Goal: Task Accomplishment & Management: Use online tool/utility

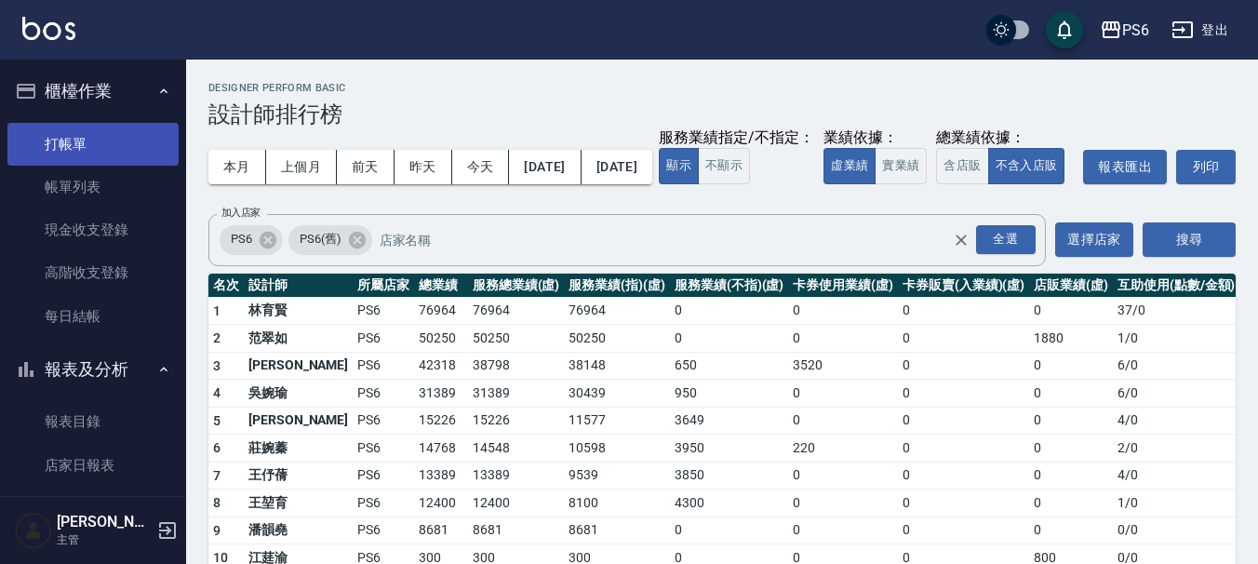
click at [119, 136] on link "打帳單" at bounding box center [92, 144] width 171 height 43
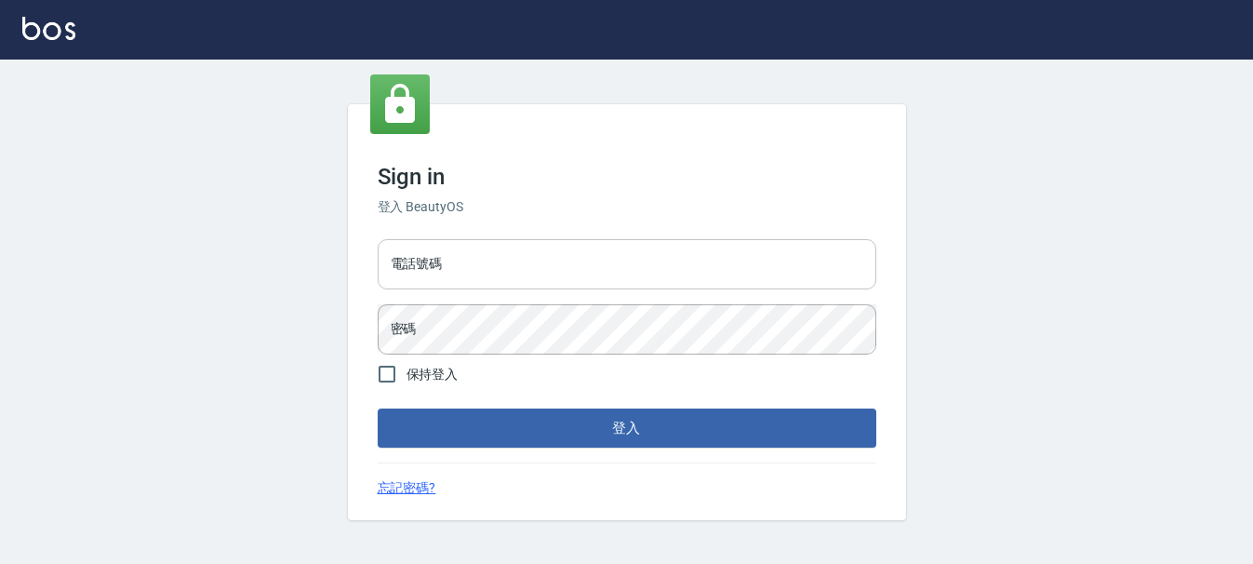
click at [446, 261] on input "電話號碼" at bounding box center [627, 264] width 499 height 50
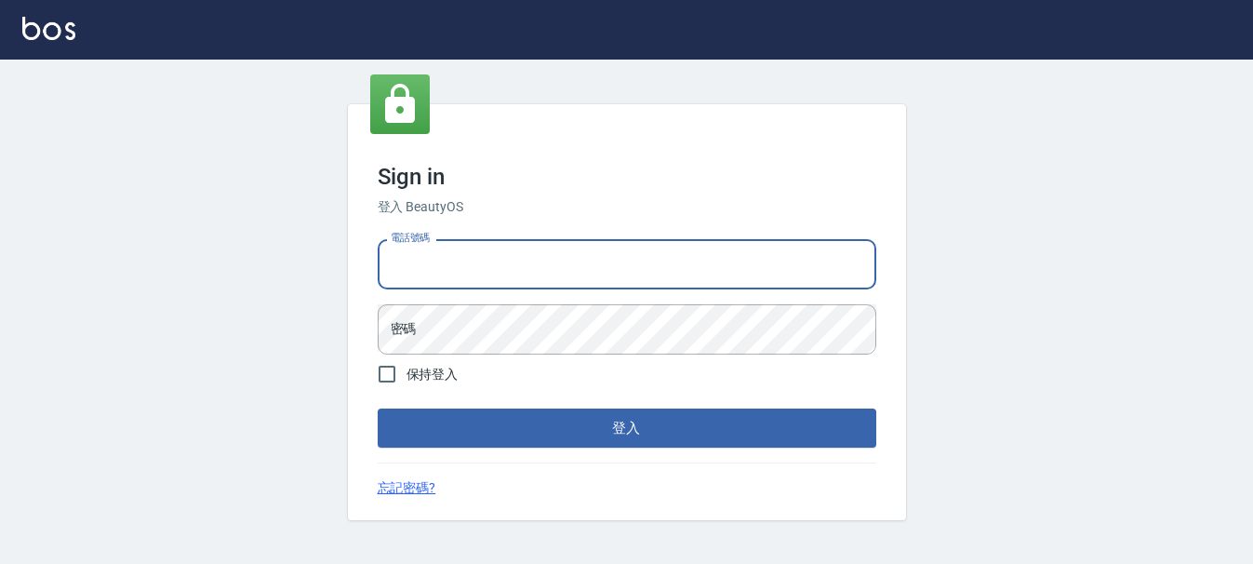
type input "0983811952"
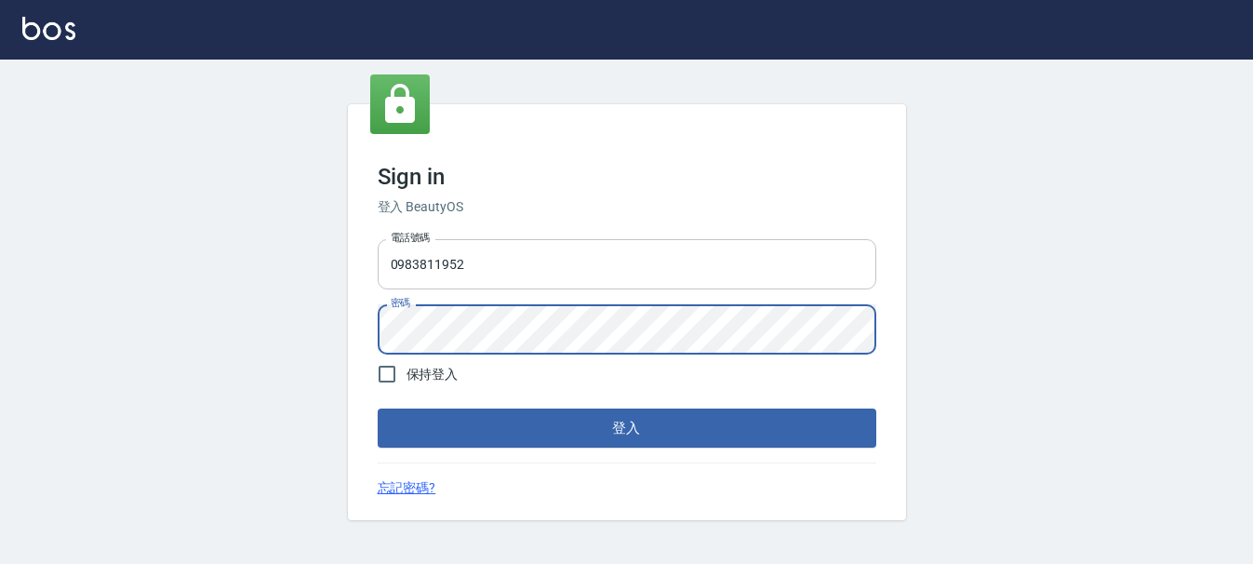
click at [378, 408] on button "登入" at bounding box center [627, 427] width 499 height 39
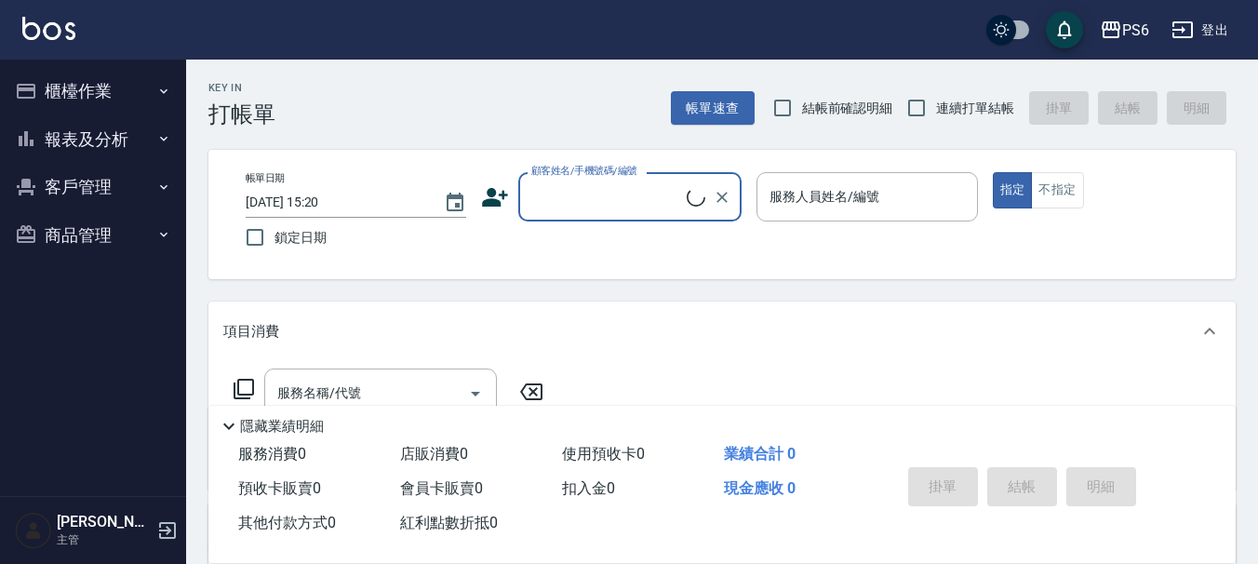
click at [64, 107] on button "櫃檯作業" at bounding box center [92, 91] width 171 height 48
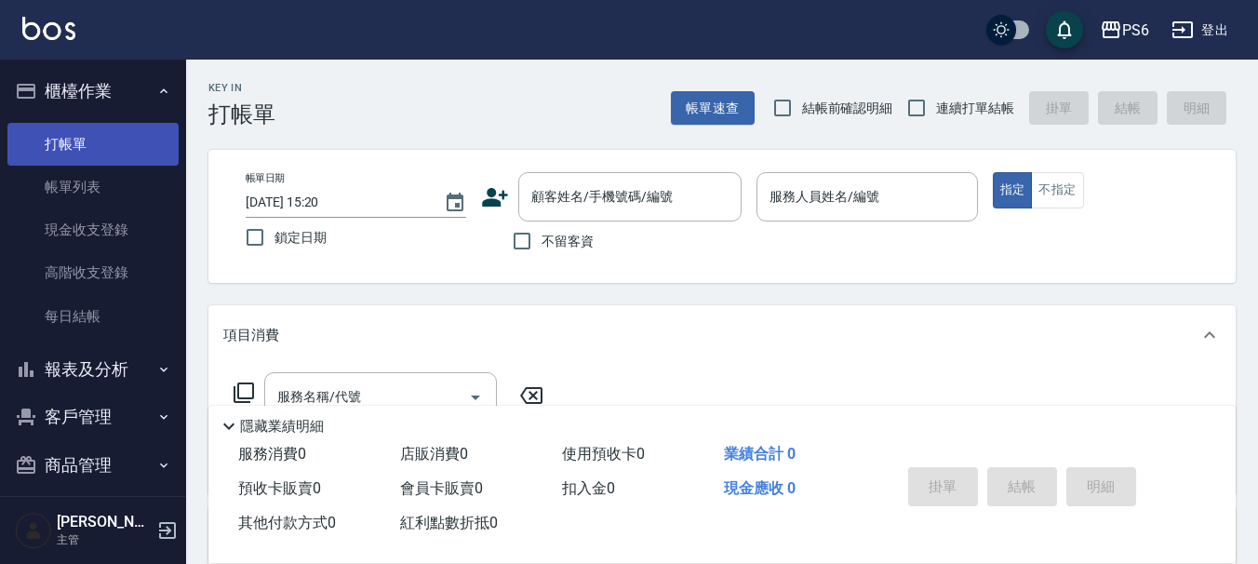
click at [116, 140] on link "打帳單" at bounding box center [92, 144] width 171 height 43
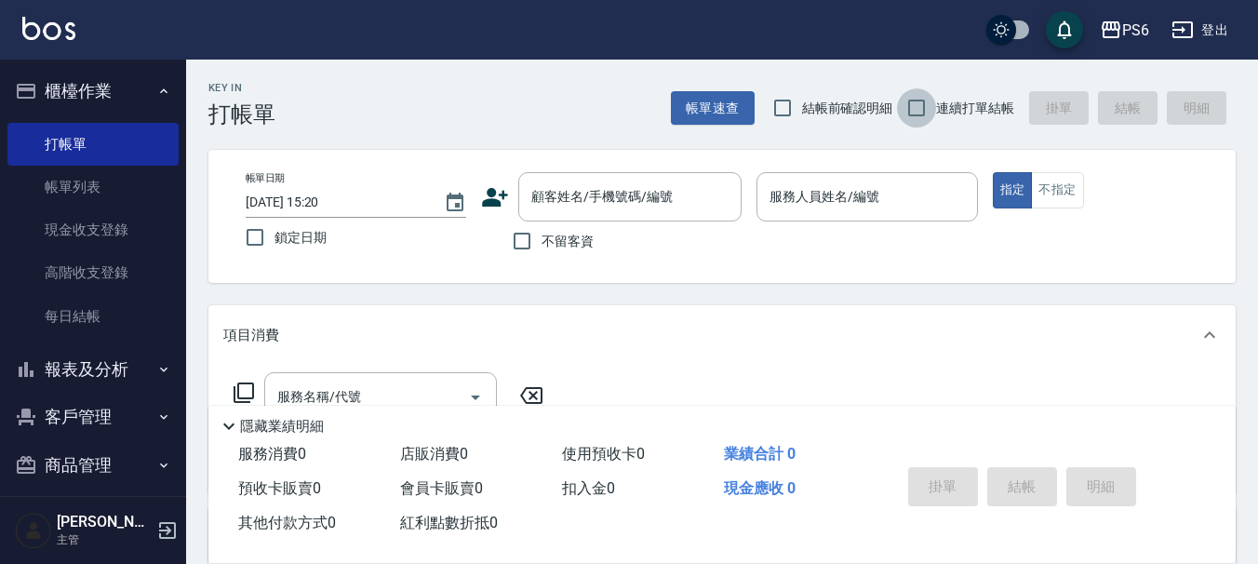
drag, startPoint x: 905, startPoint y: 101, endPoint x: 693, endPoint y: 188, distance: 229.0
click at [904, 101] on input "連續打單結帳" at bounding box center [916, 107] width 39 height 39
checkbox input "true"
drag, startPoint x: 510, startPoint y: 250, endPoint x: 768, endPoint y: 234, distance: 259.1
click at [557, 249] on label "不留客資" at bounding box center [547, 240] width 91 height 39
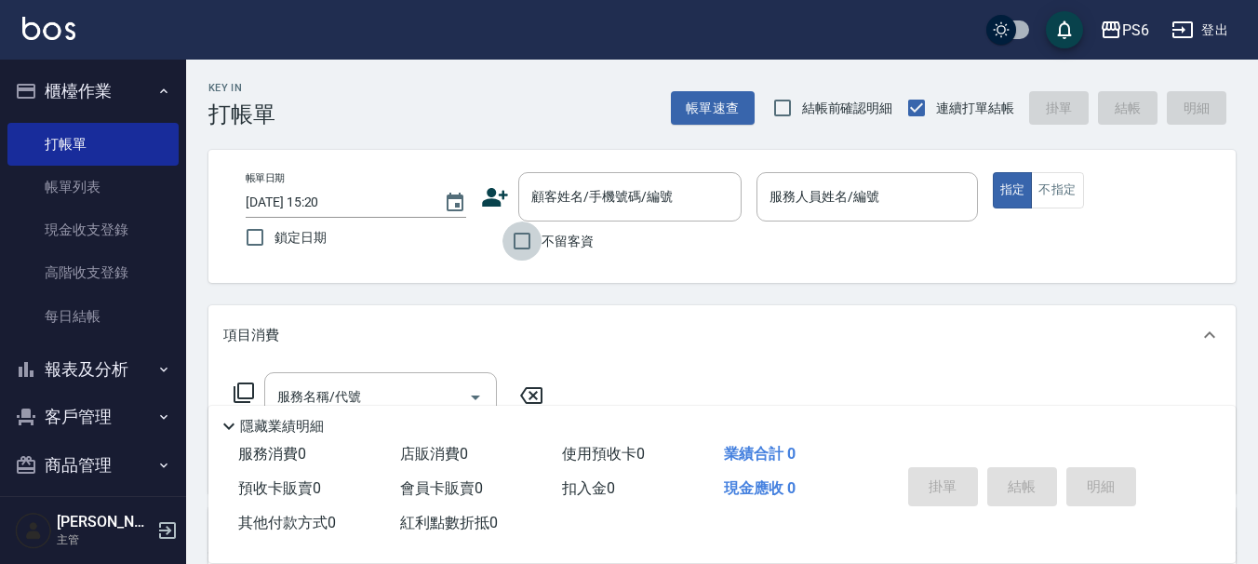
click at [541, 249] on input "不留客資" at bounding box center [521, 240] width 39 height 39
checkbox input "true"
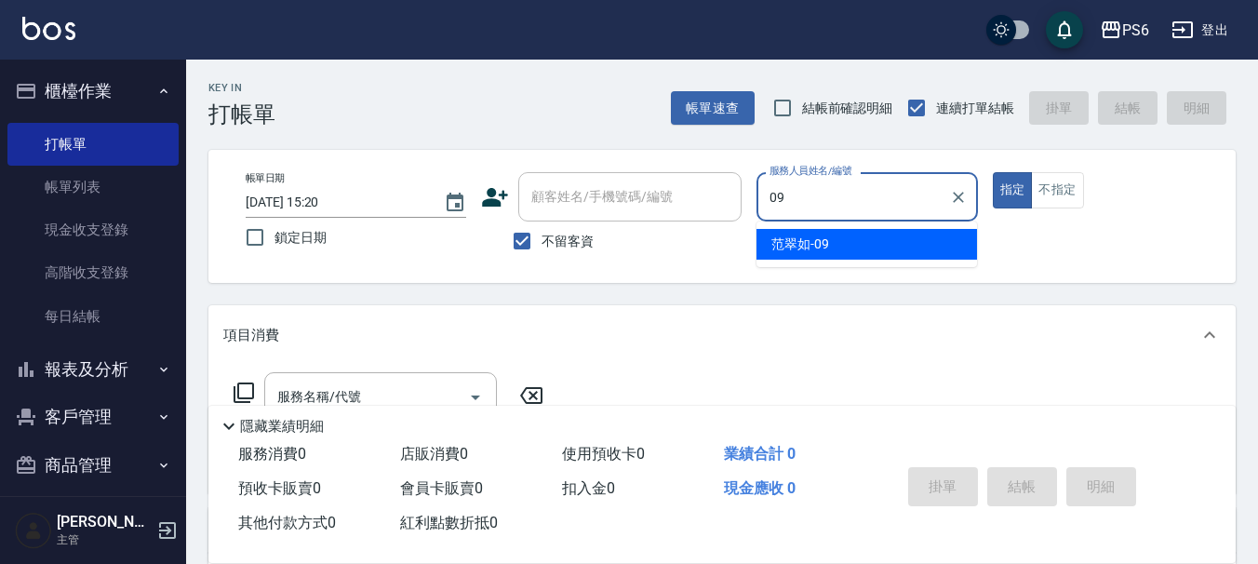
type input "[PERSON_NAME]-09"
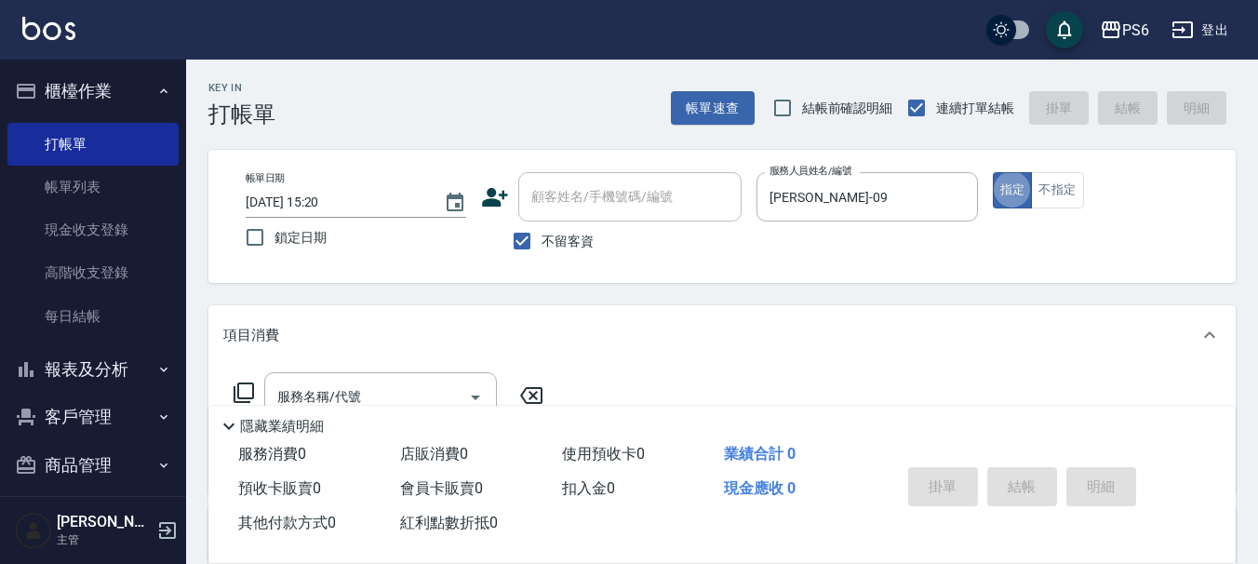
type button "true"
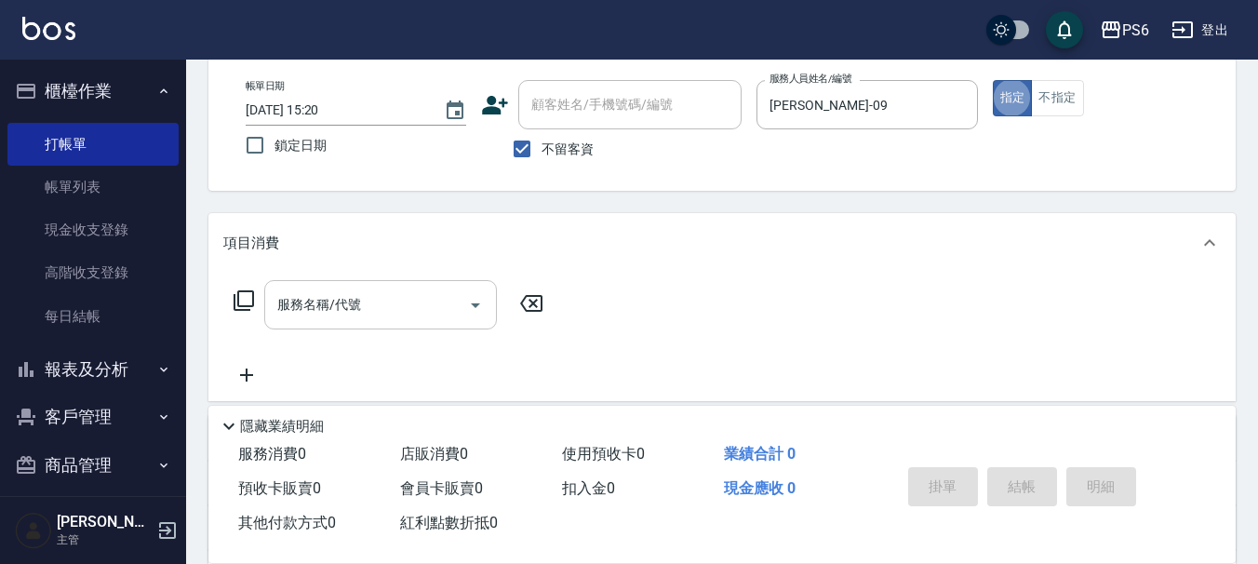
scroll to position [93, 0]
drag, startPoint x: 376, startPoint y: 286, endPoint x: 374, endPoint y: 299, distance: 12.2
click at [374, 299] on div "服務名稱/代號" at bounding box center [380, 303] width 233 height 49
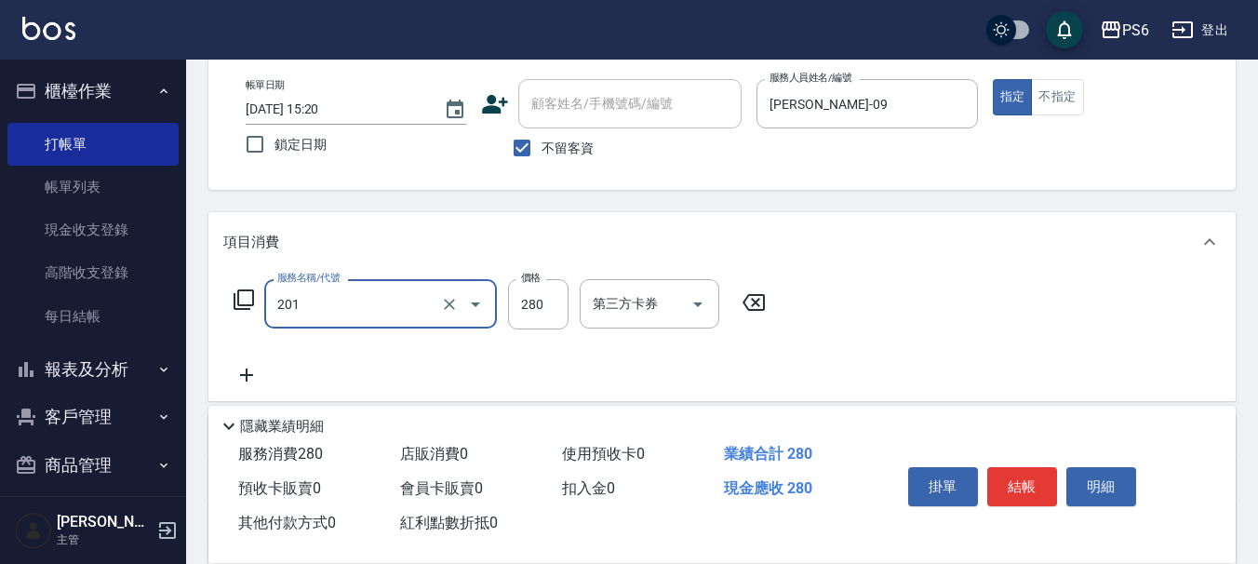
type input "一般洗髮(201)"
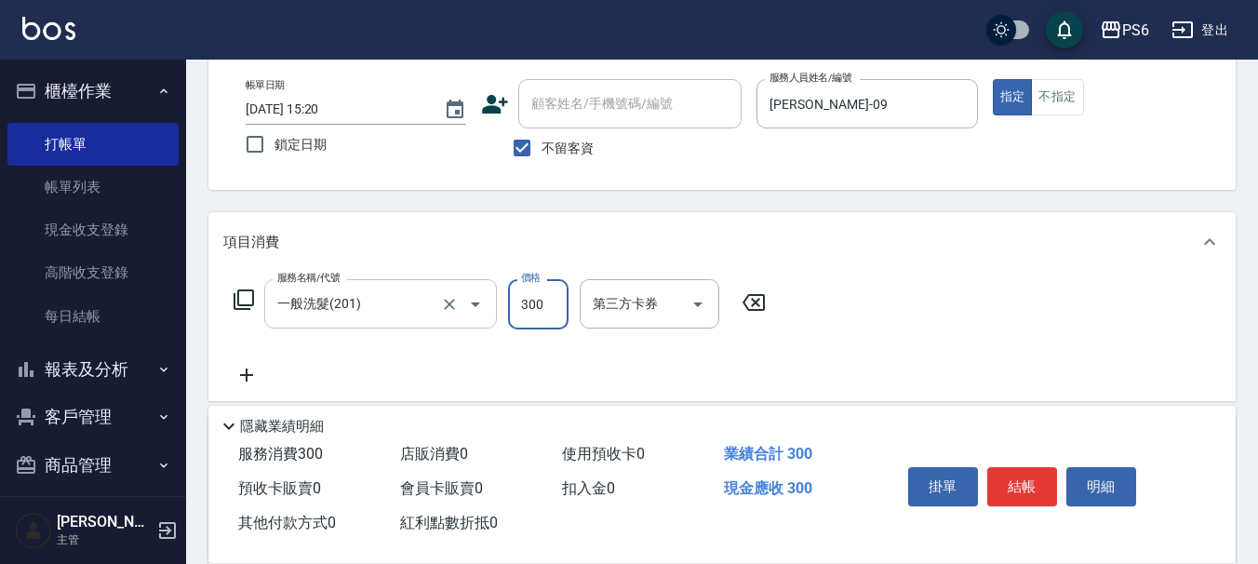
type input "300"
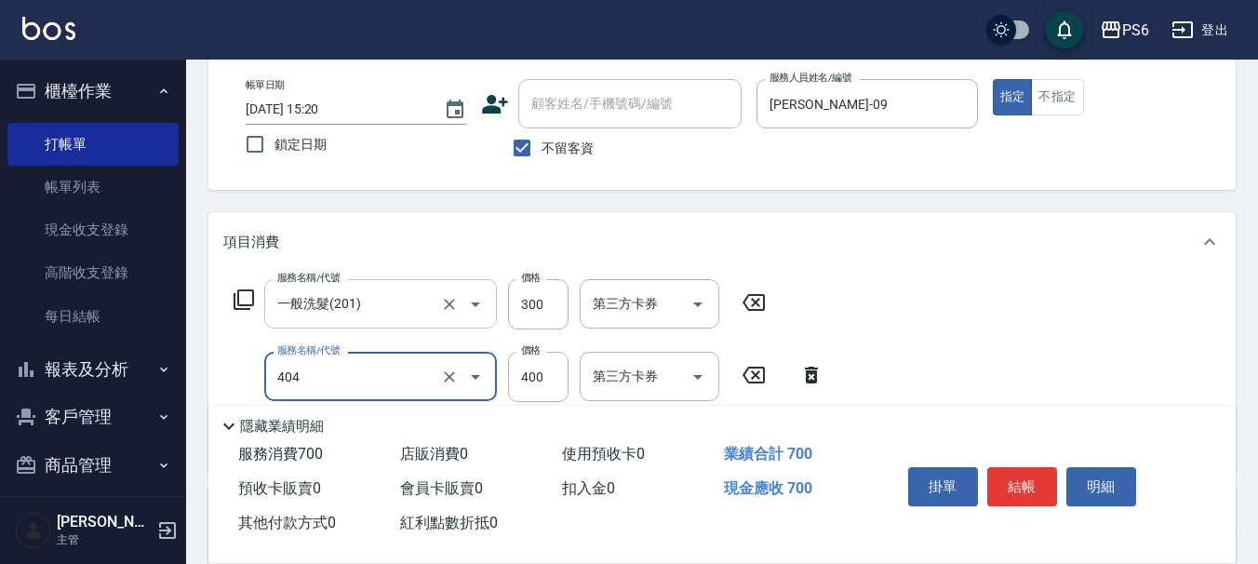
type input "B級剪髮(404)"
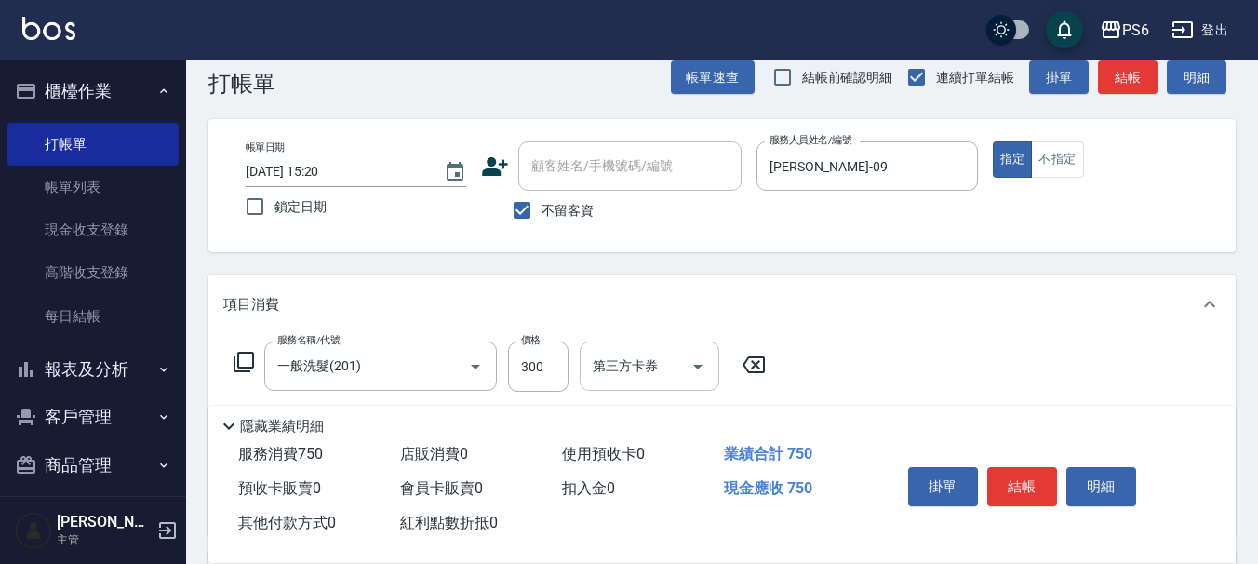
scroll to position [0, 0]
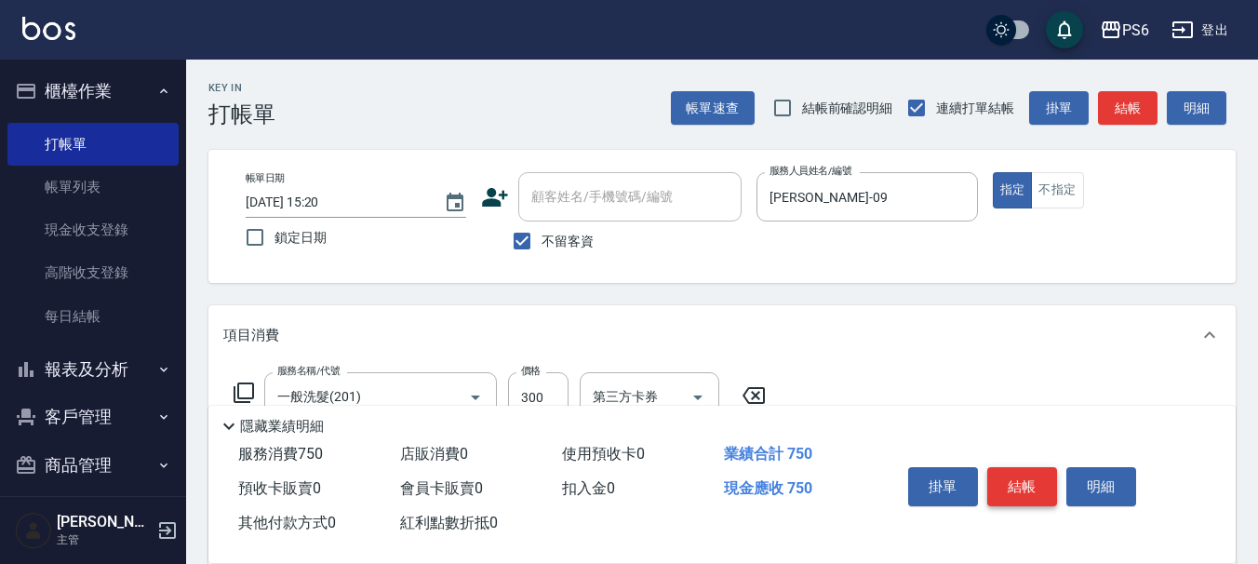
type input "450"
drag, startPoint x: 1027, startPoint y: 478, endPoint x: 1010, endPoint y: 478, distance: 16.7
click at [1025, 478] on button "結帳" at bounding box center [1022, 486] width 70 height 39
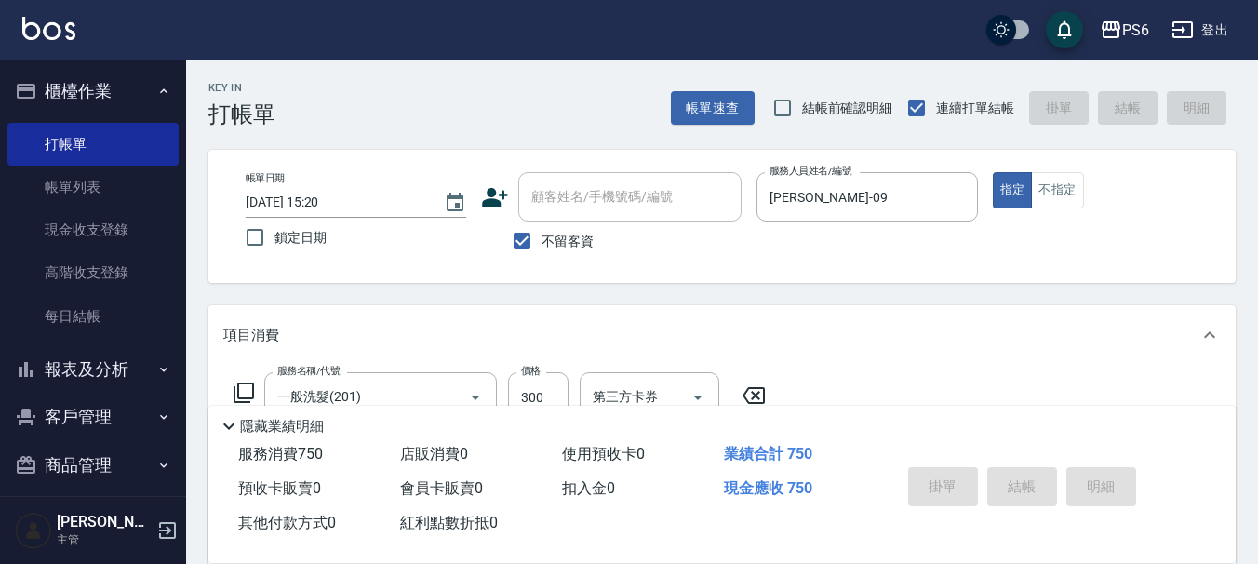
type input "[DATE] 15:21"
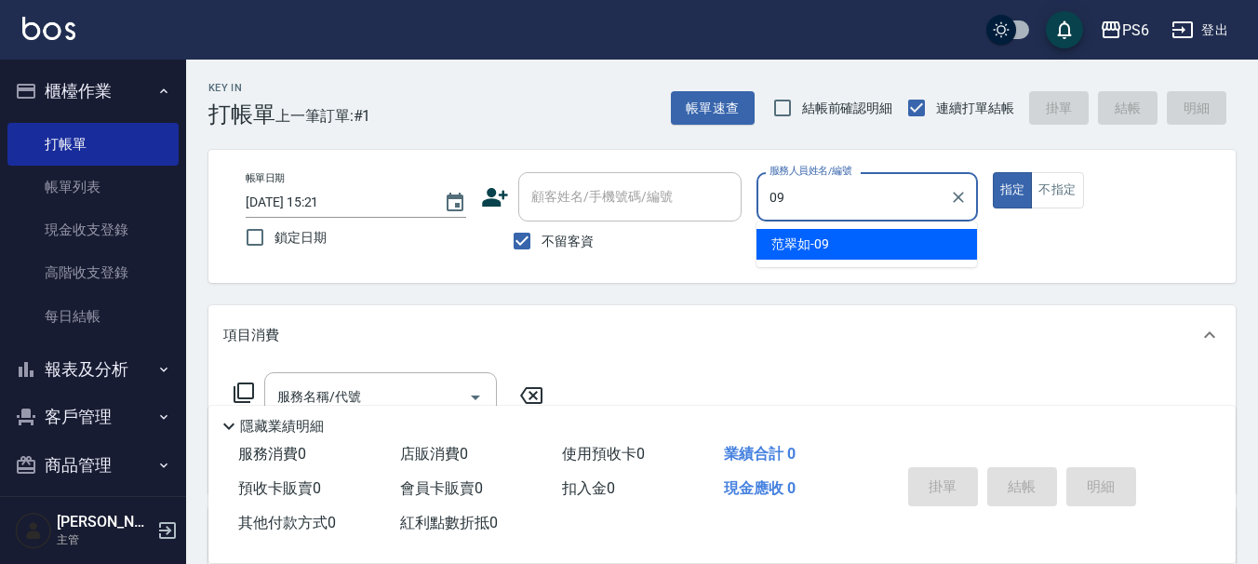
type input "[PERSON_NAME]-09"
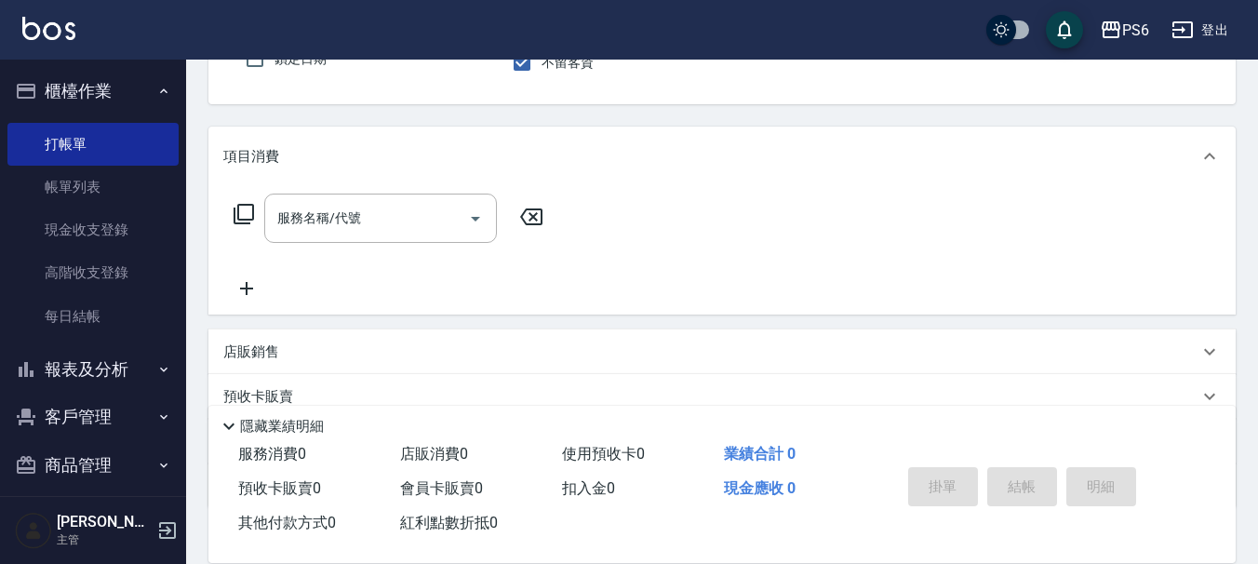
scroll to position [186, 0]
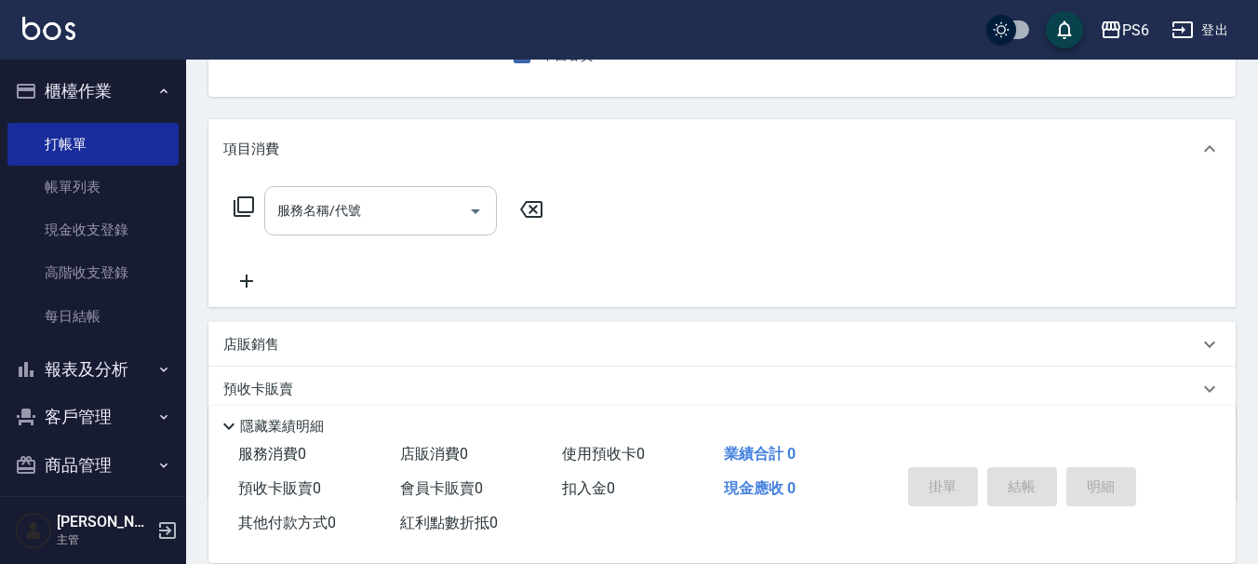
click at [371, 207] on input "服務名稱/代號" at bounding box center [367, 210] width 188 height 33
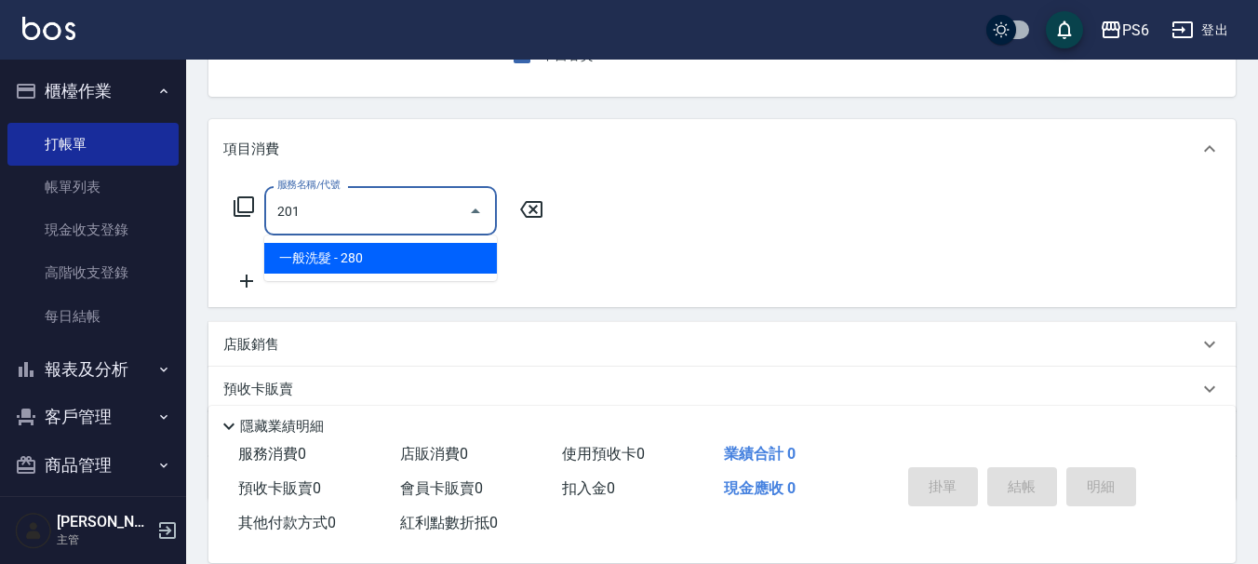
type input "一般洗髮(201)"
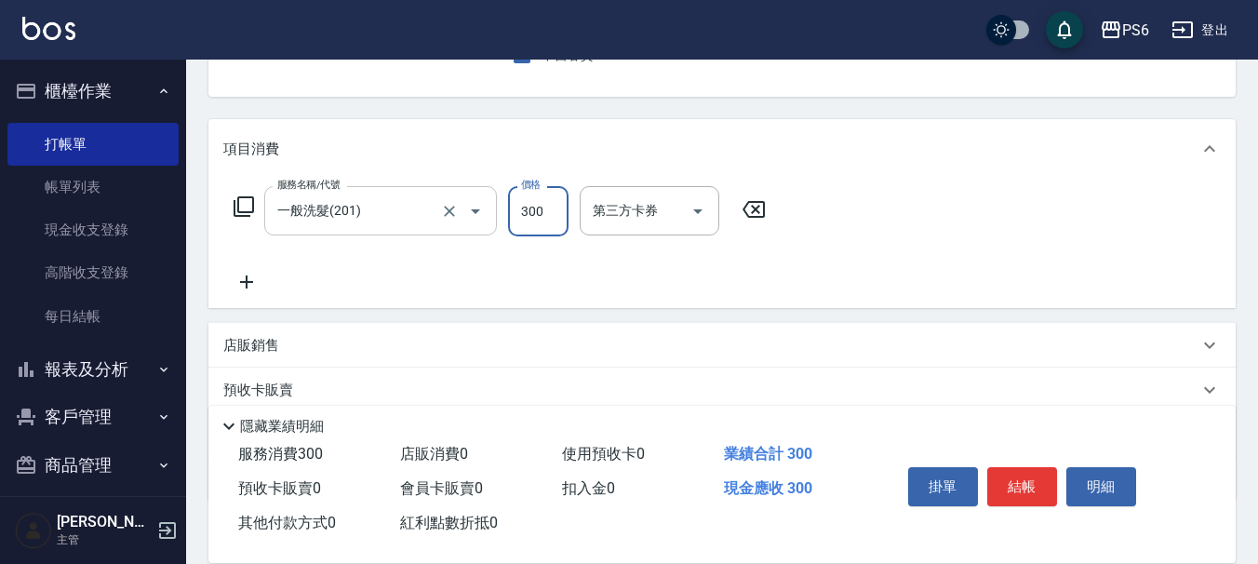
type input "300"
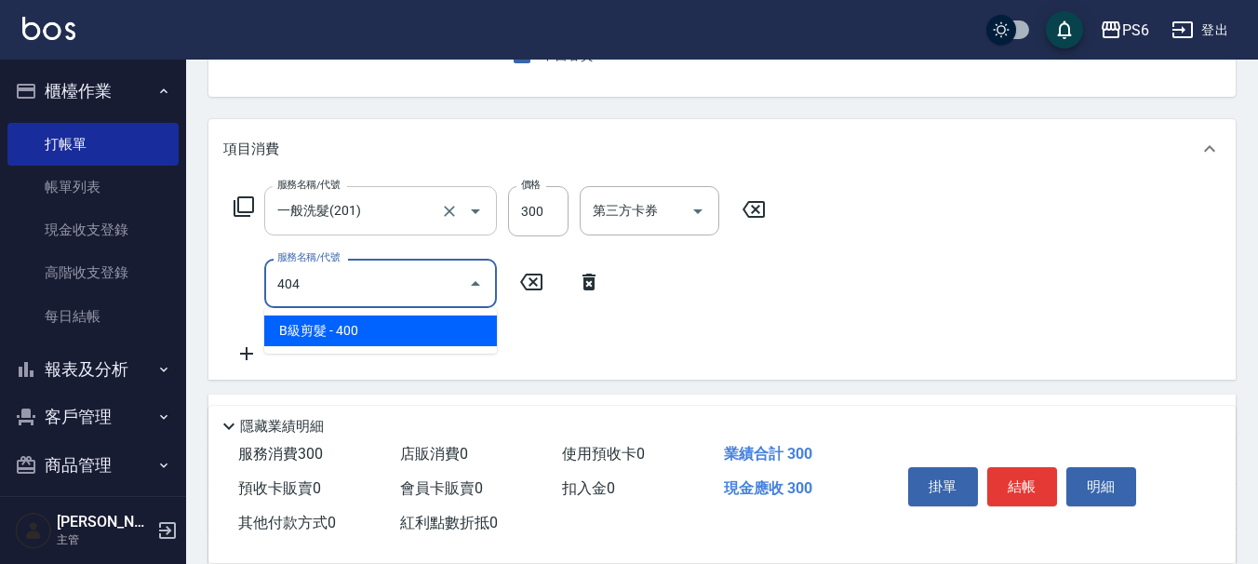
type input "B級剪髮(404)"
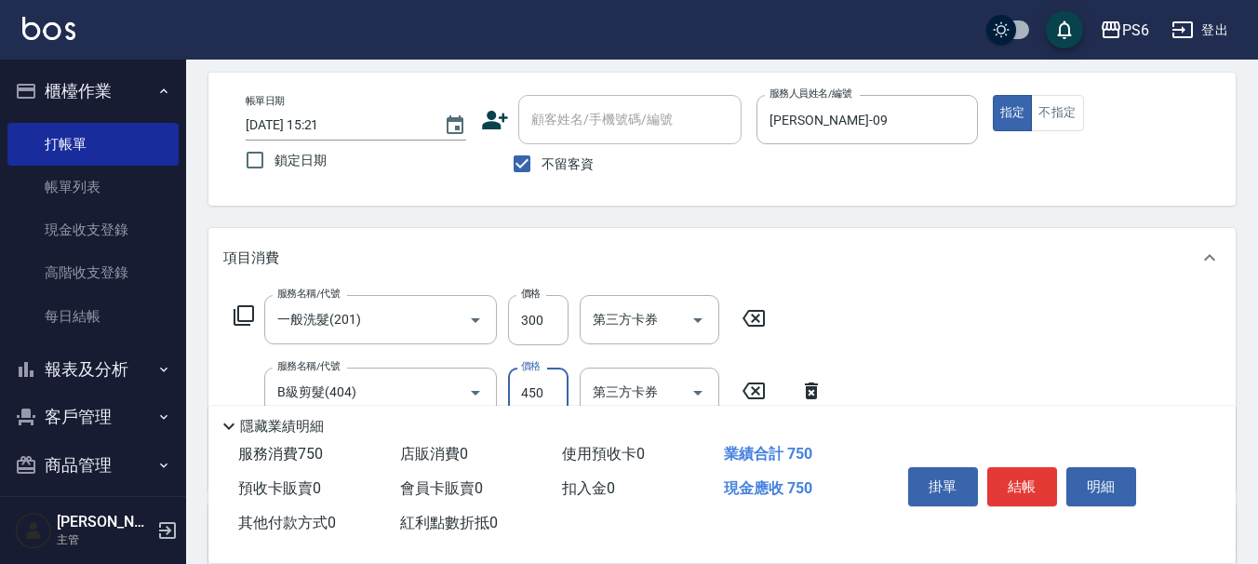
scroll to position [0, 0]
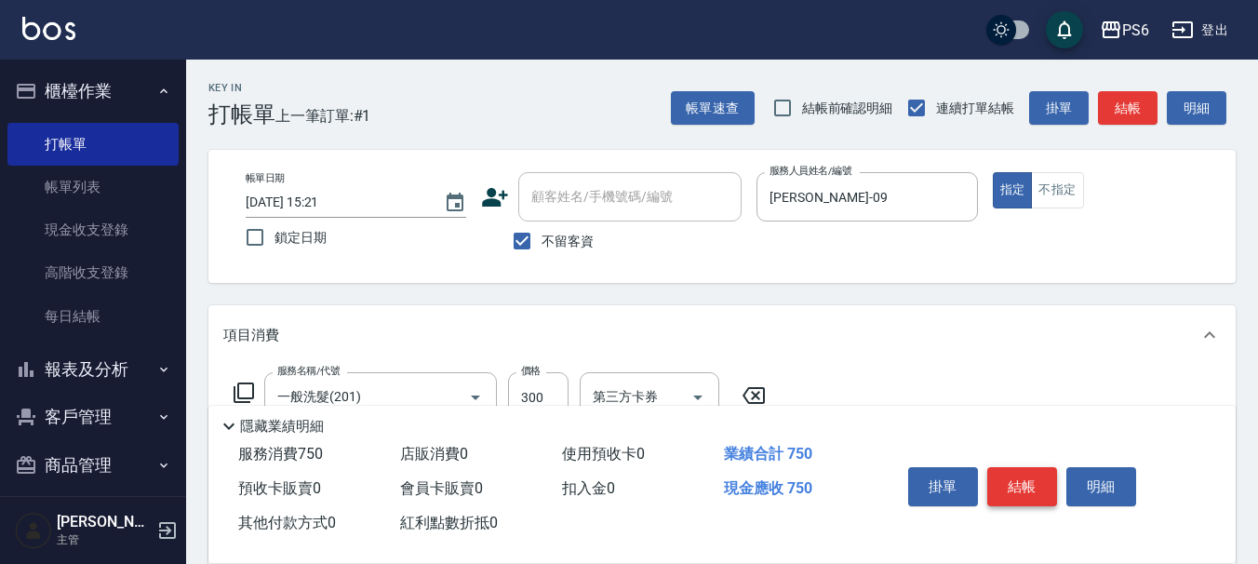
type input "450"
click at [1011, 486] on button "結帳" at bounding box center [1022, 486] width 70 height 39
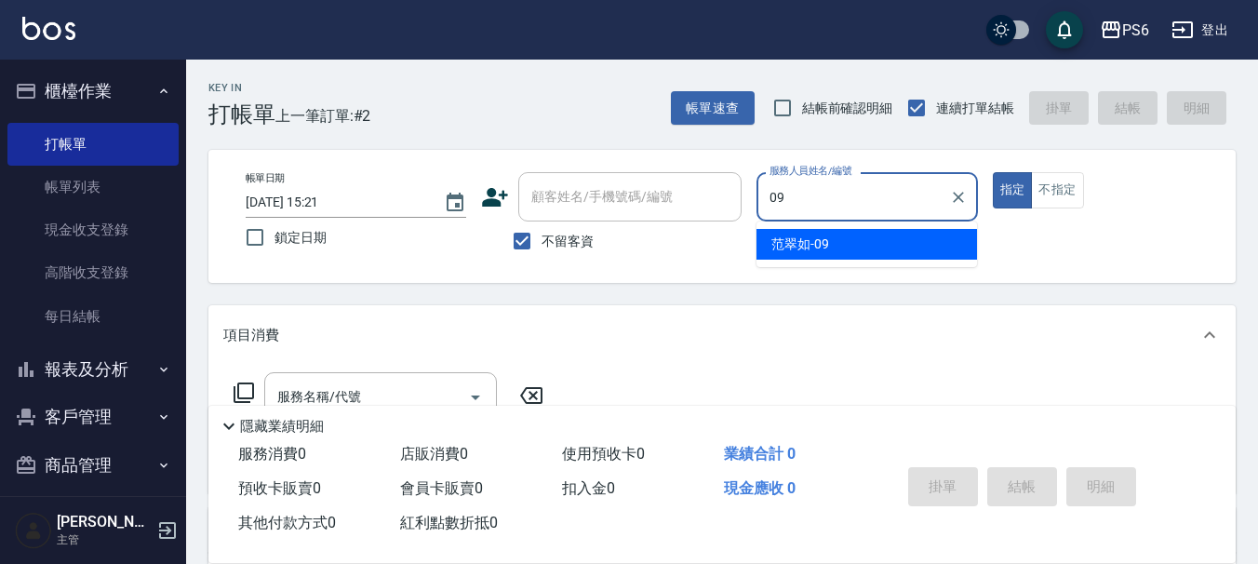
type input "[PERSON_NAME]-09"
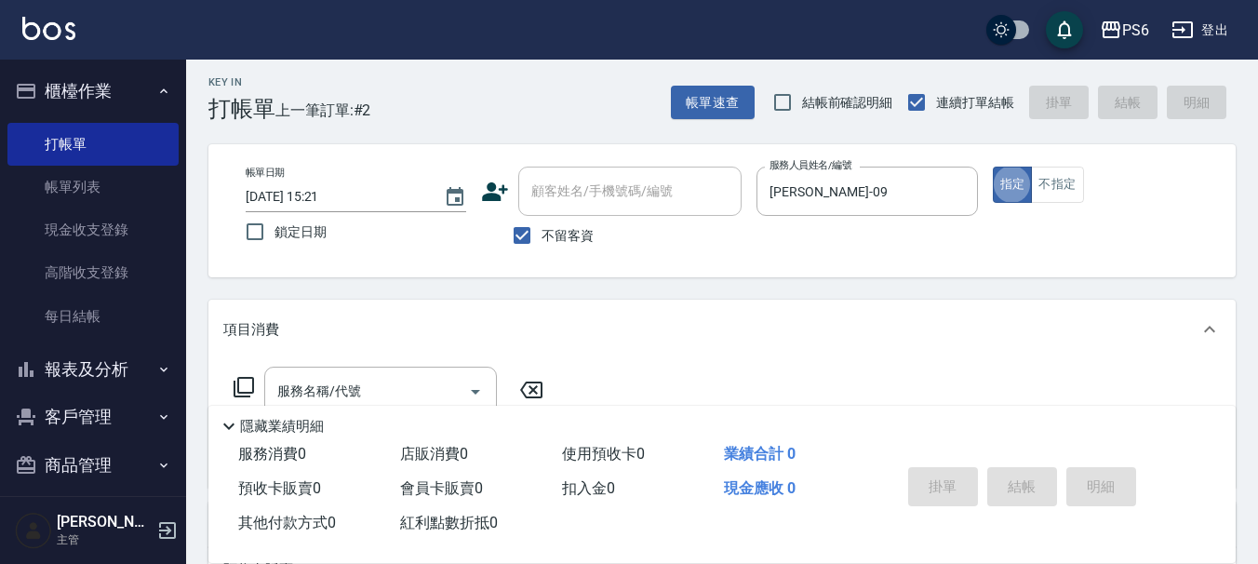
scroll to position [93, 0]
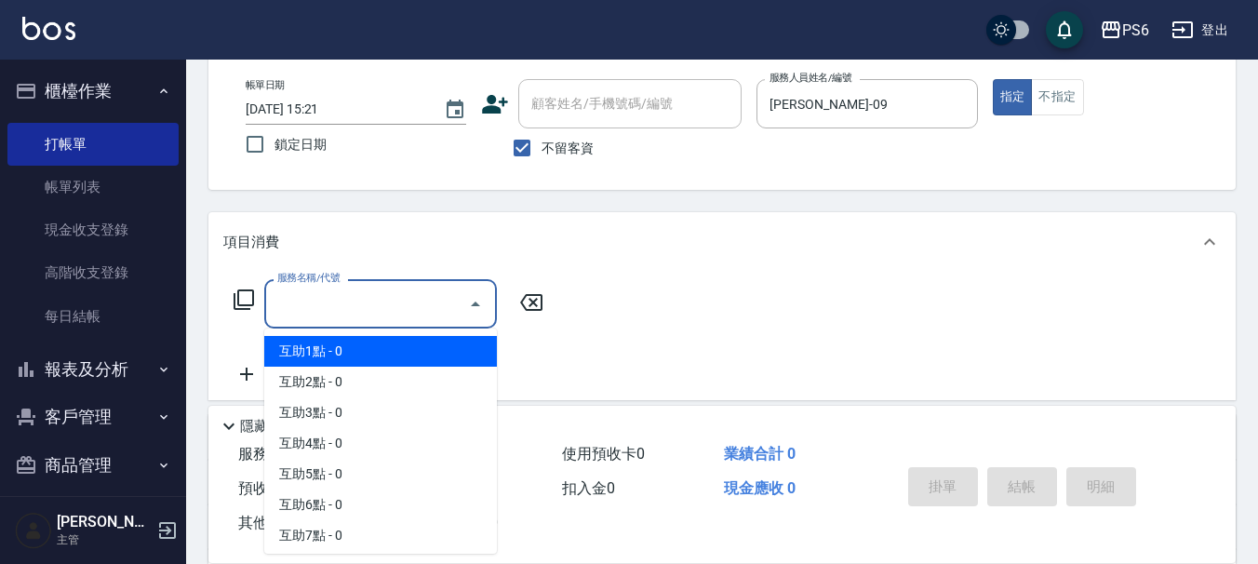
click at [332, 311] on div "服務名稱/代號 服務名稱/代號" at bounding box center [380, 303] width 233 height 49
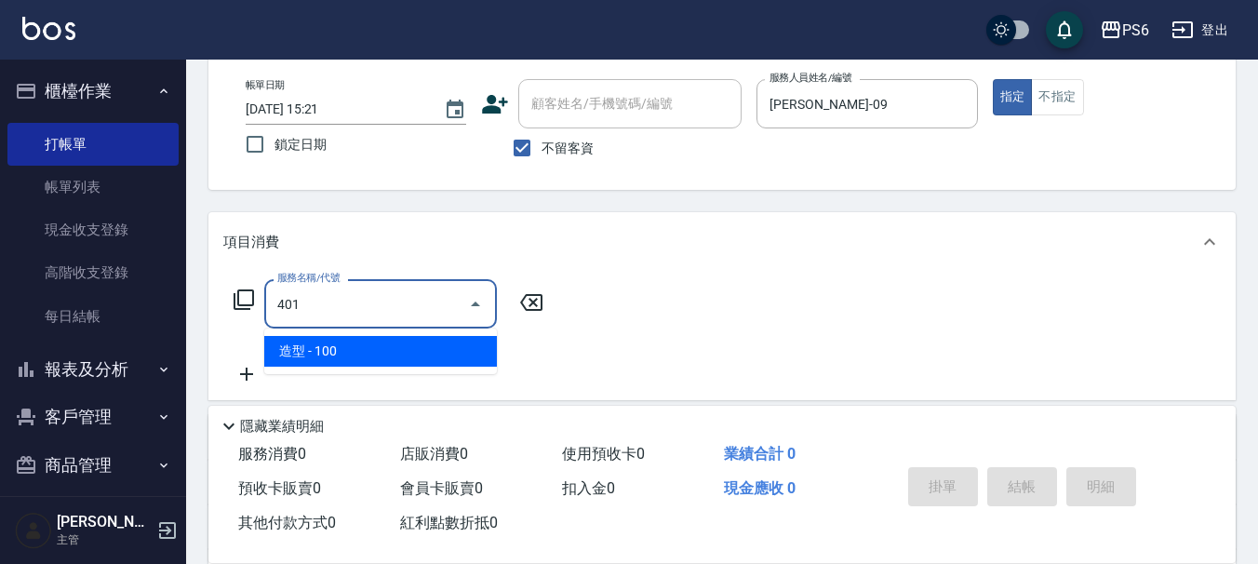
type input "造型(401)"
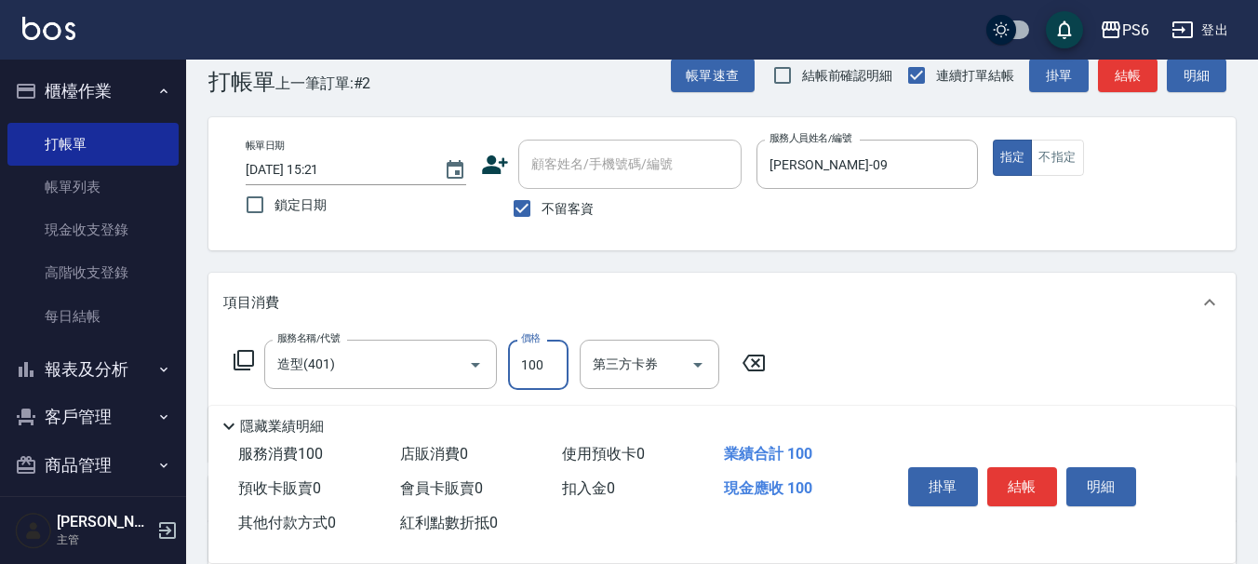
scroll to position [0, 0]
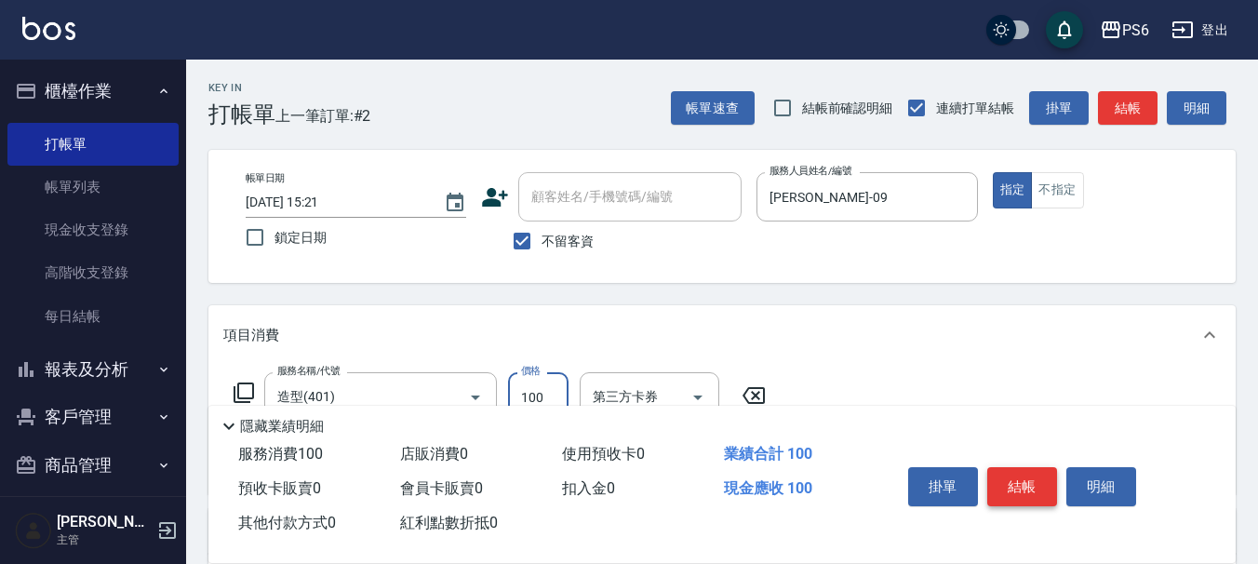
click at [1007, 484] on button "結帳" at bounding box center [1022, 486] width 70 height 39
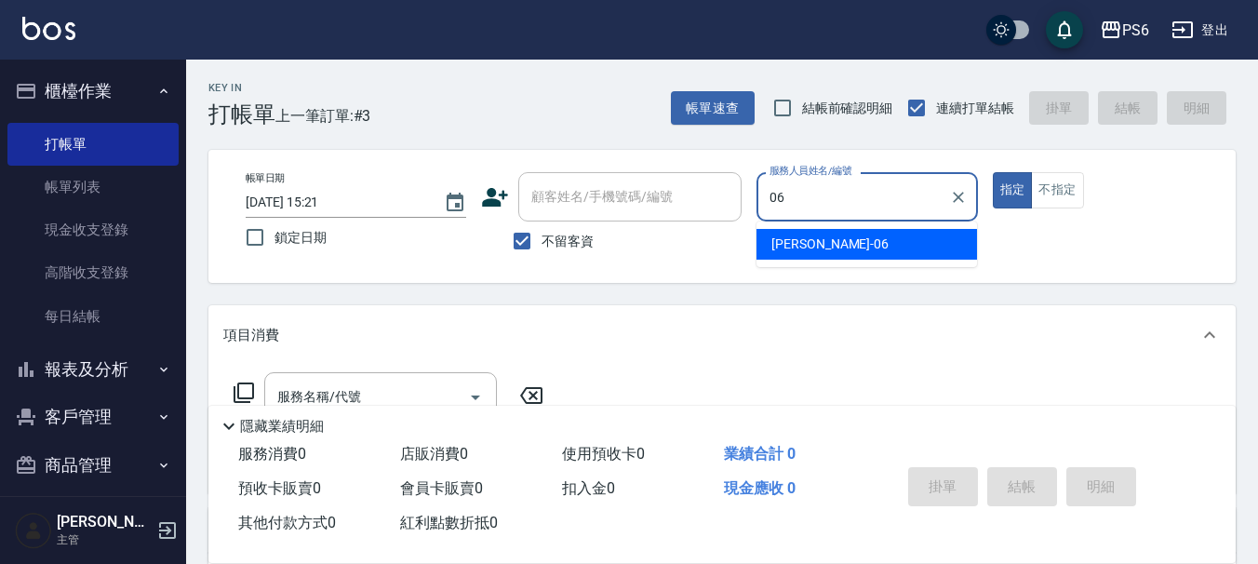
type input "[PERSON_NAME]06"
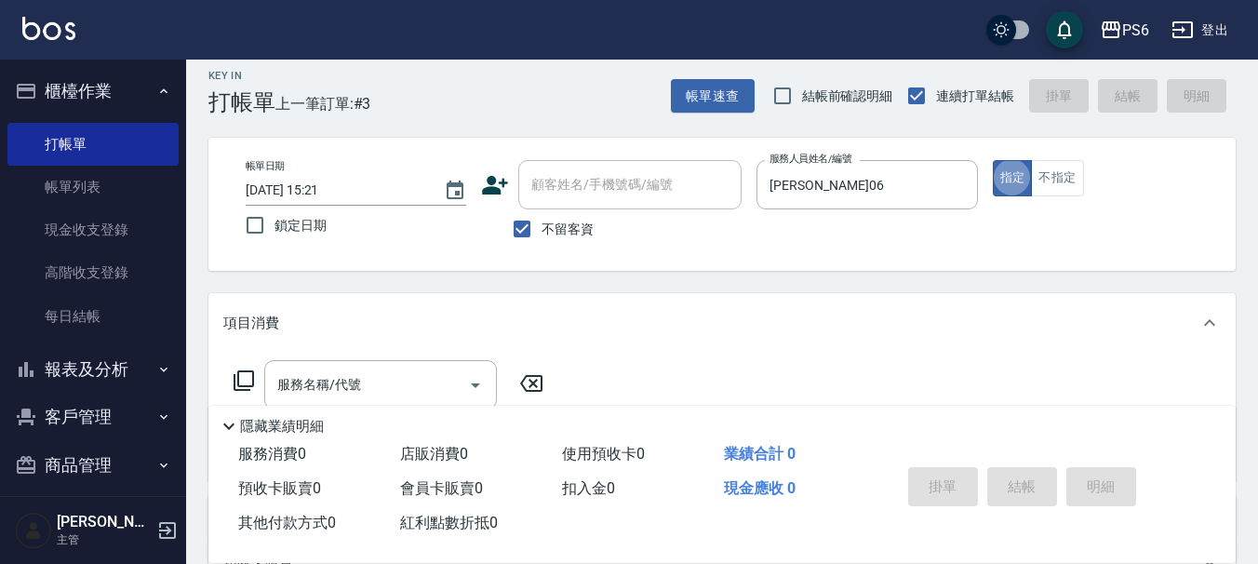
scroll to position [93, 0]
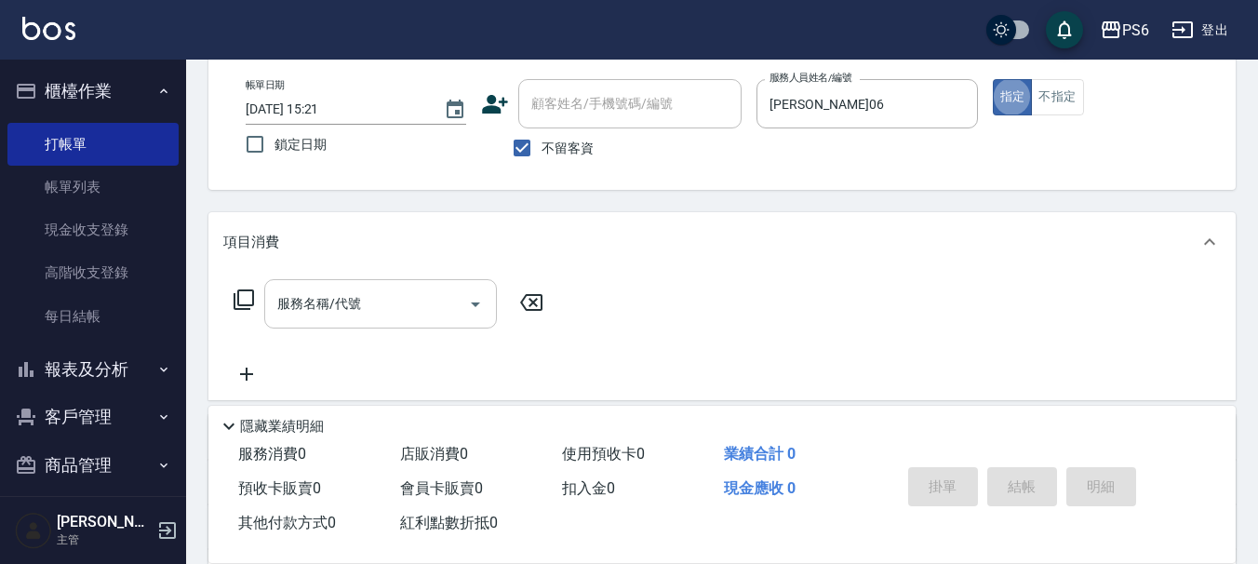
click at [418, 292] on input "服務名稱/代號" at bounding box center [367, 303] width 188 height 33
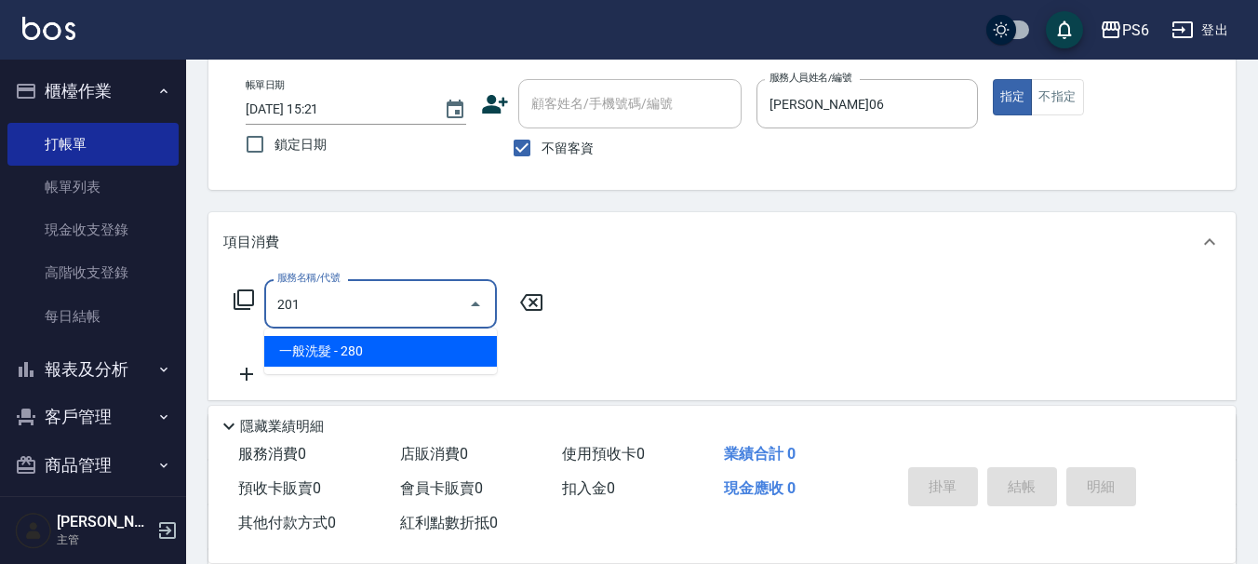
type input "一般洗髮(201)"
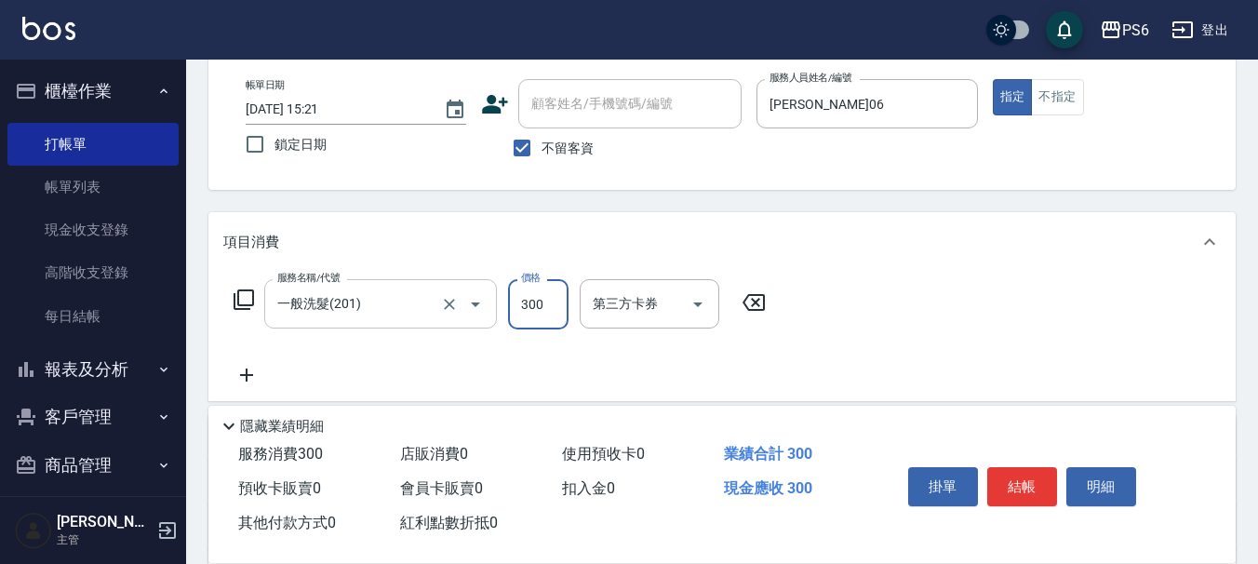
type input "300"
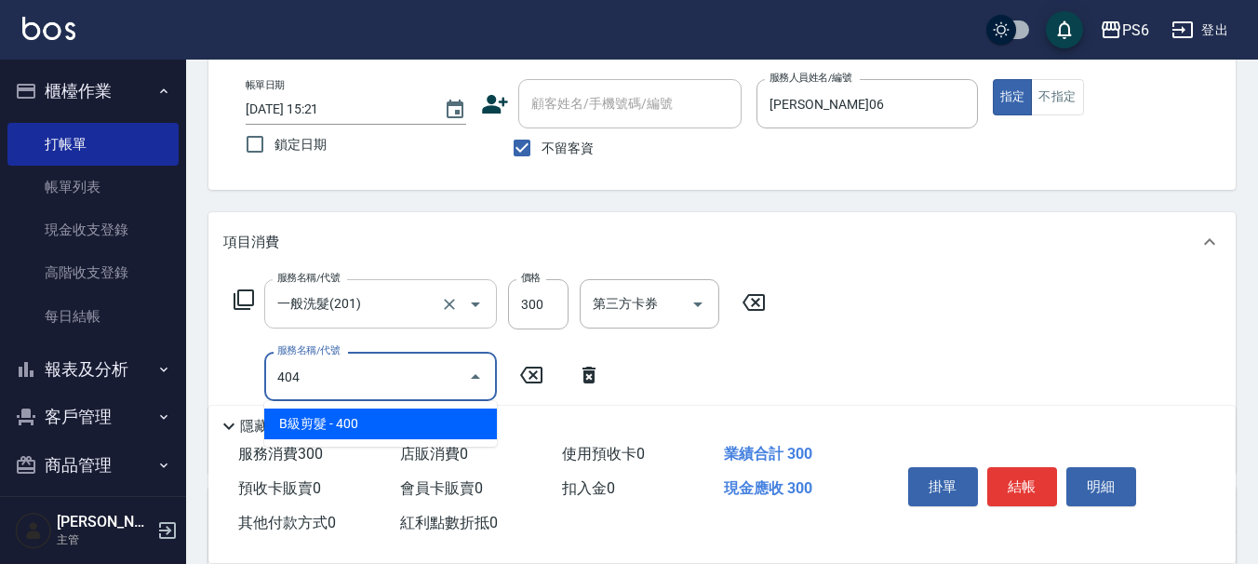
type input "B級剪髮(404)"
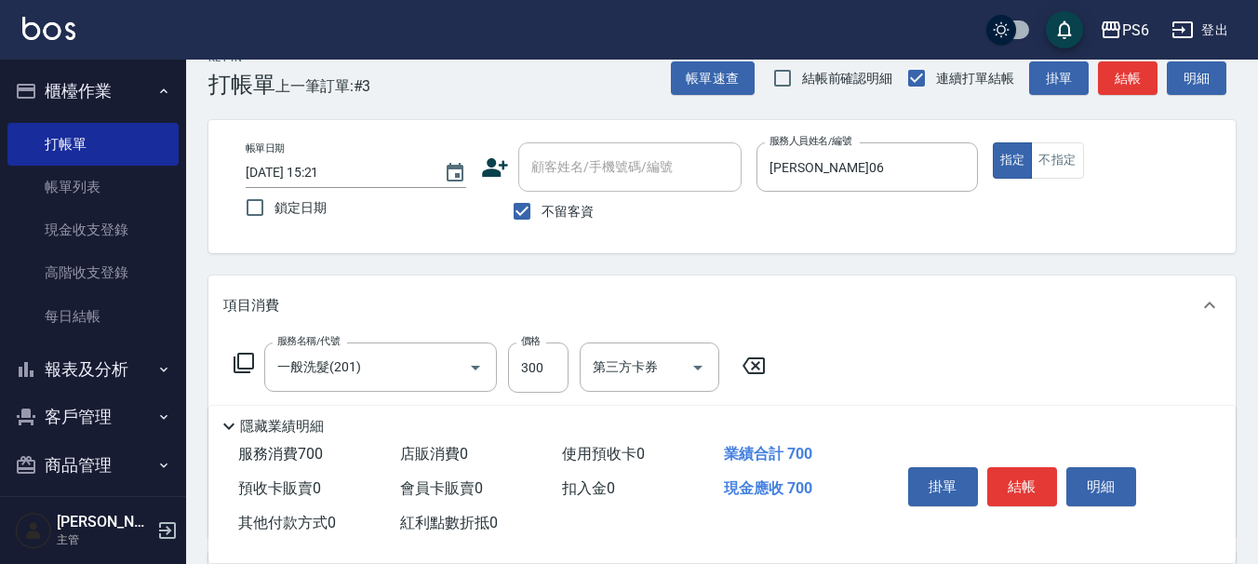
scroll to position [0, 0]
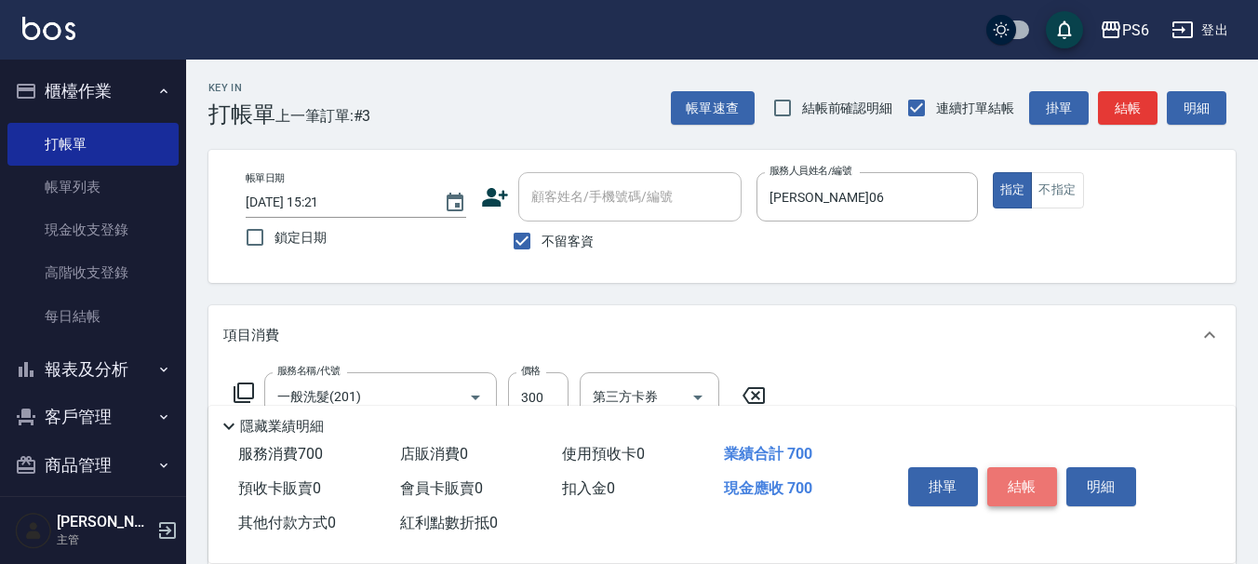
click at [1024, 473] on button "結帳" at bounding box center [1022, 486] width 70 height 39
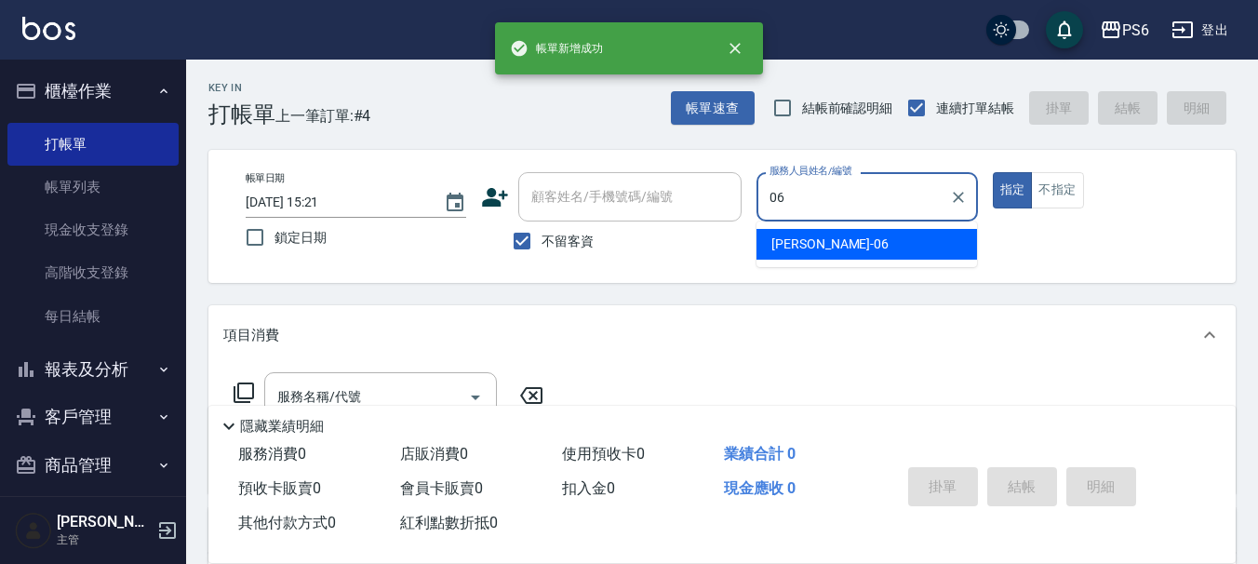
type input "[PERSON_NAME]06"
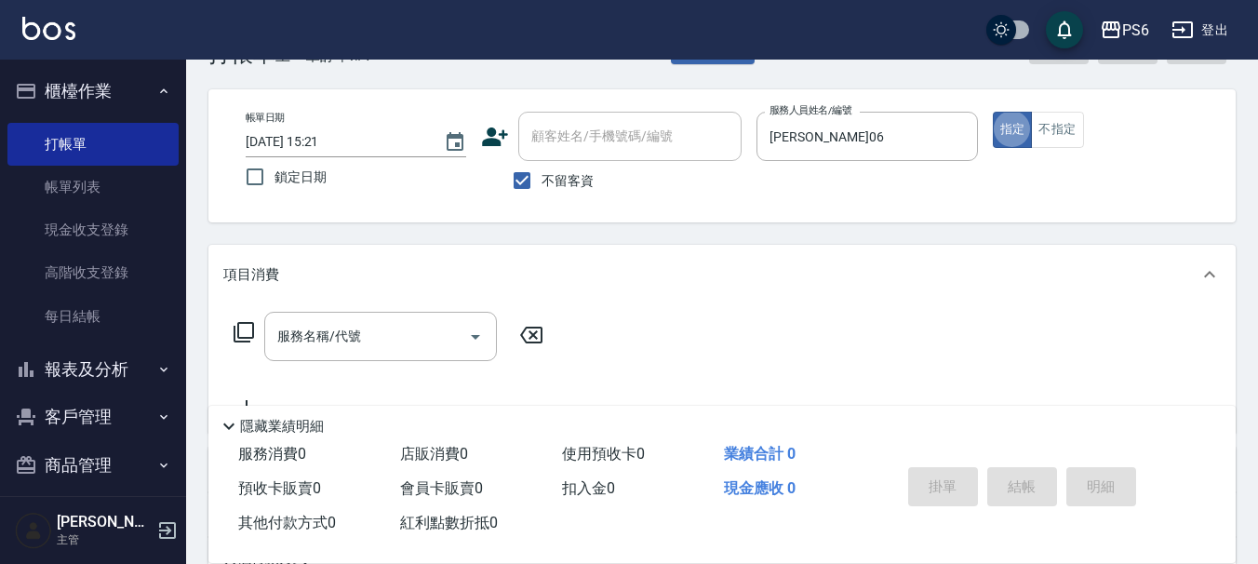
scroll to position [93, 0]
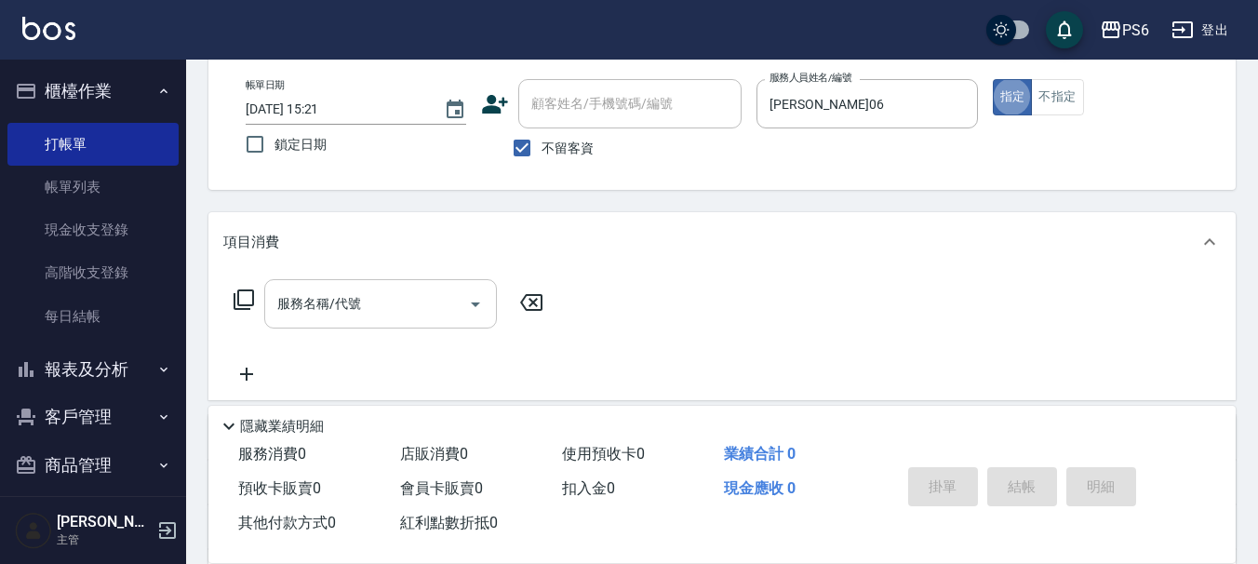
click at [341, 314] on input "服務名稱/代號" at bounding box center [367, 303] width 188 height 33
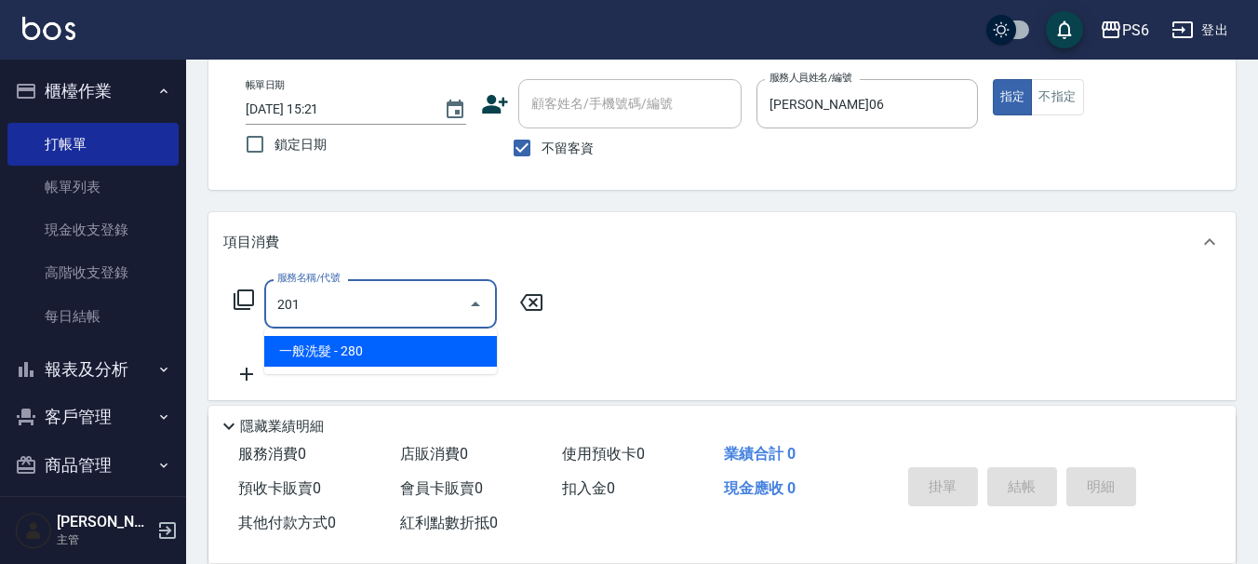
type input "一般洗髮(201)"
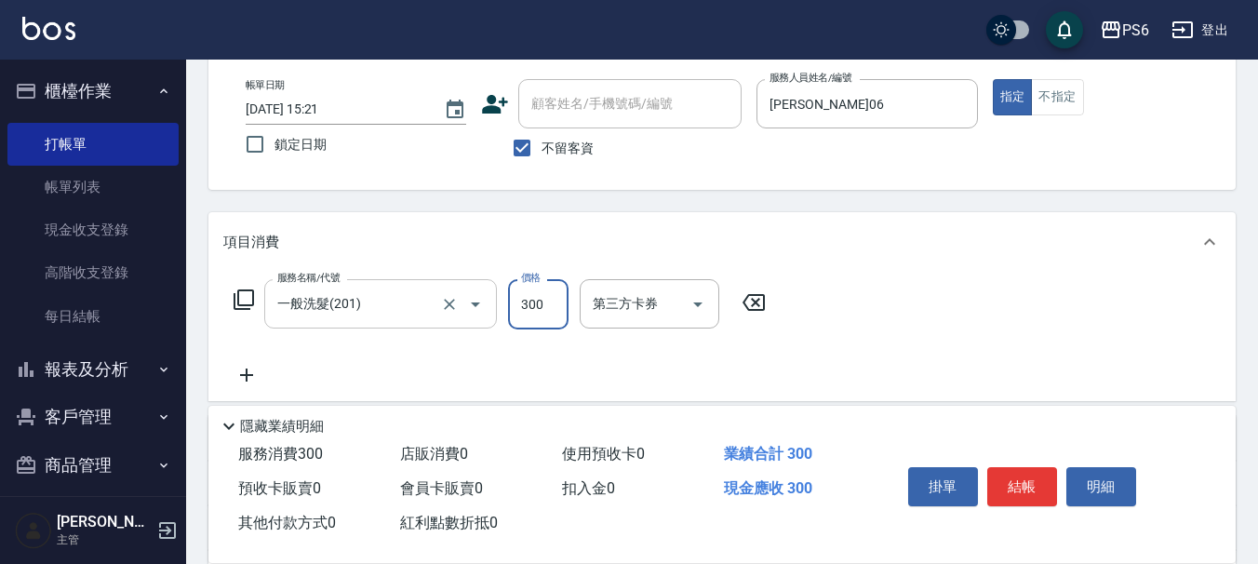
type input "300"
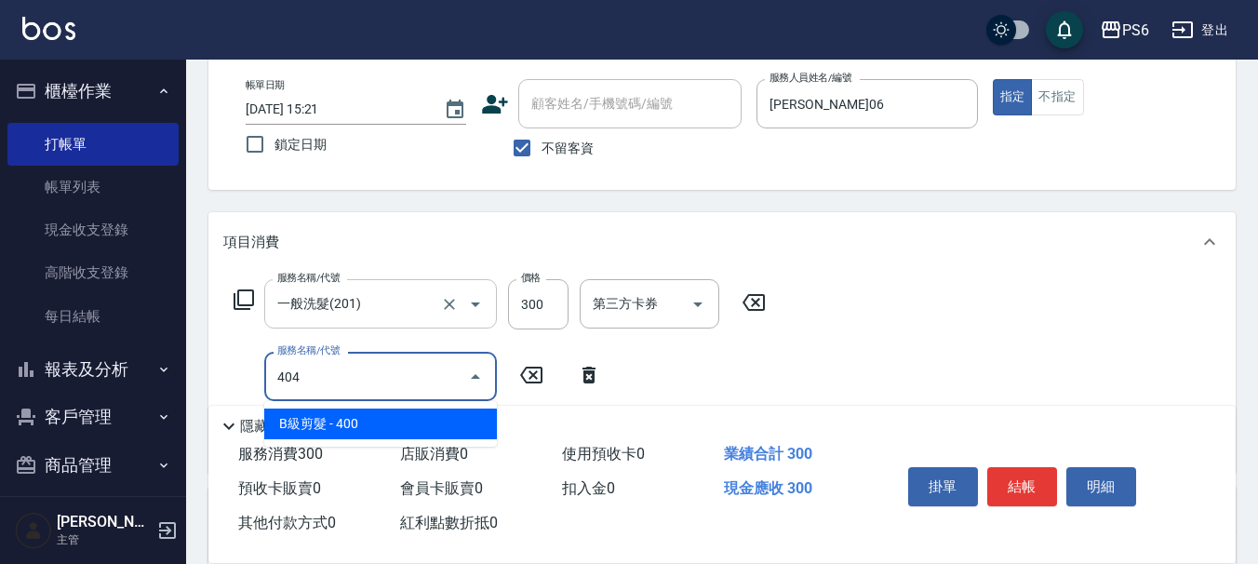
type input "B級剪髮(404)"
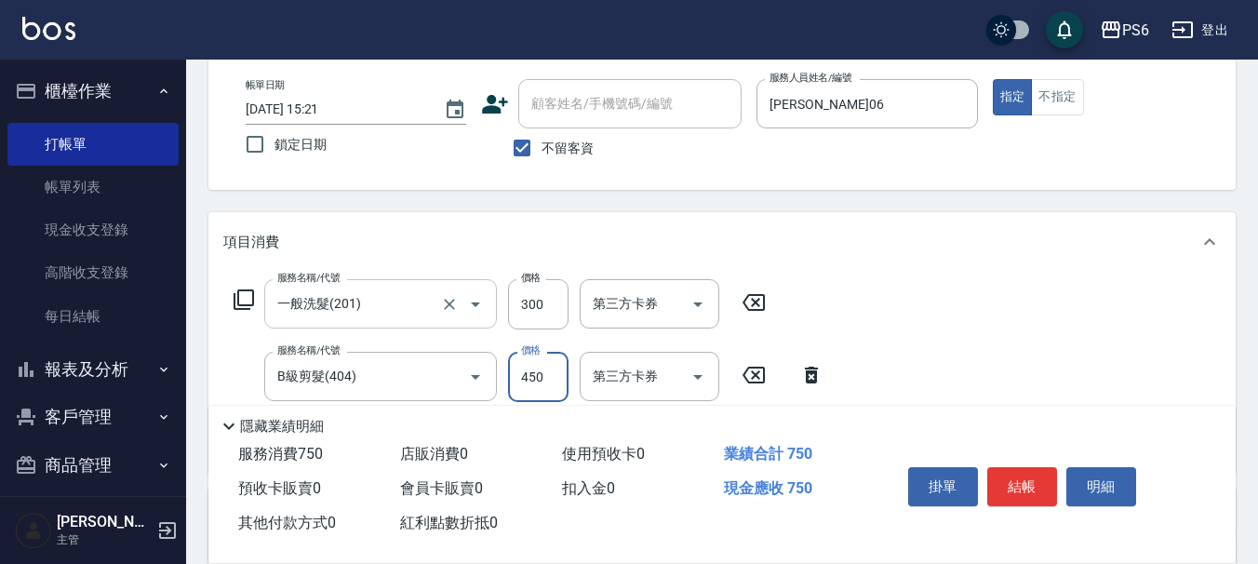
type input "450"
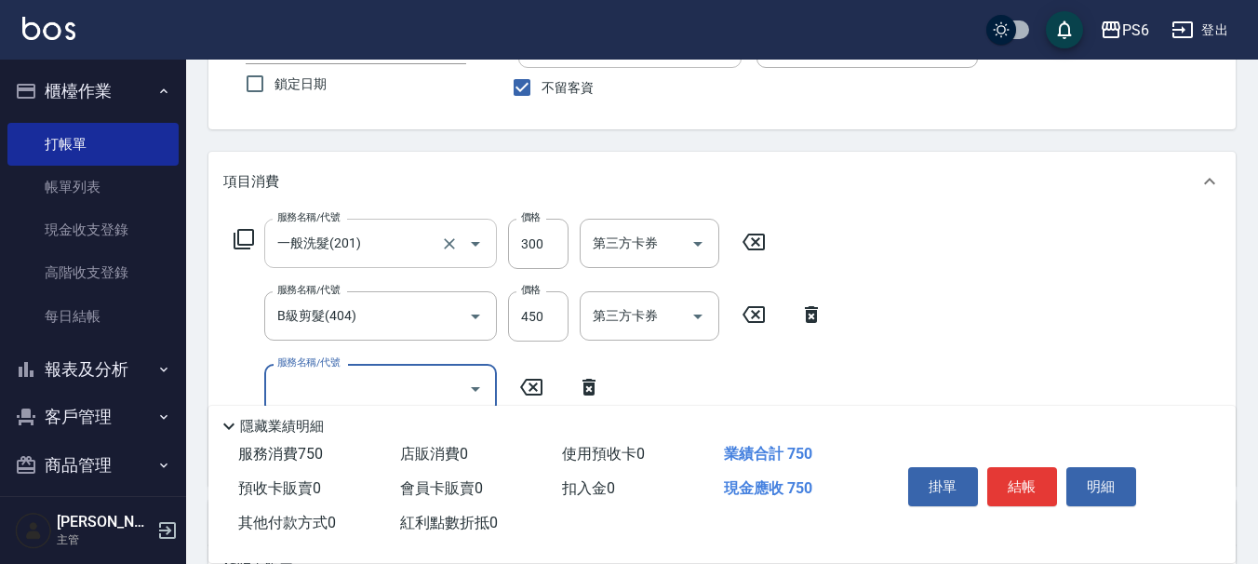
scroll to position [186, 0]
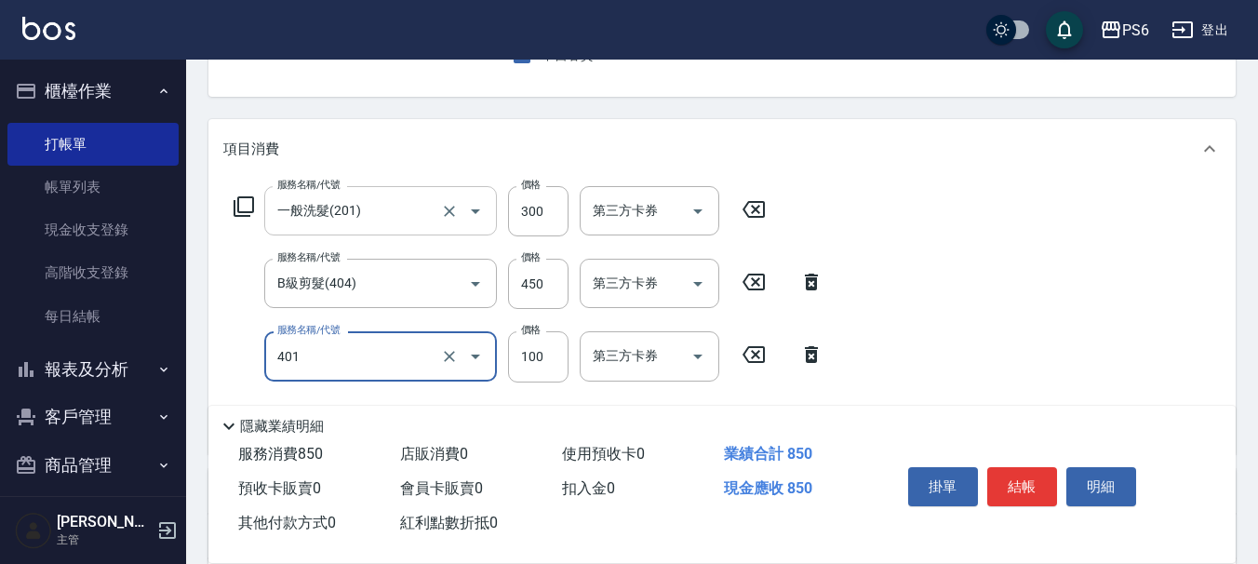
type input "造型(401)"
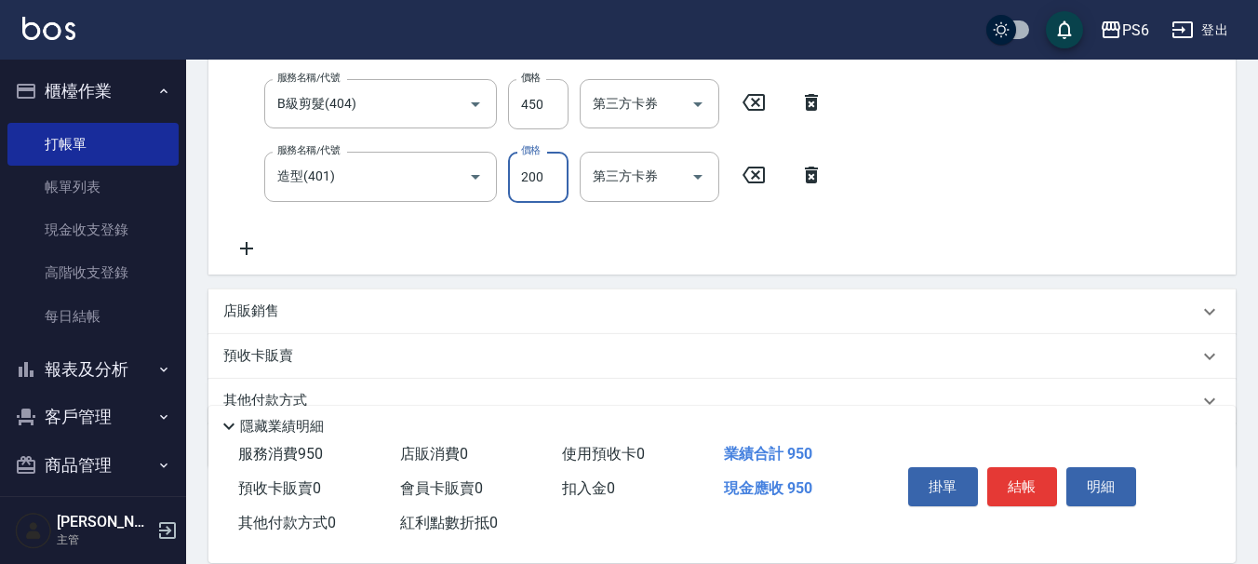
scroll to position [372, 0]
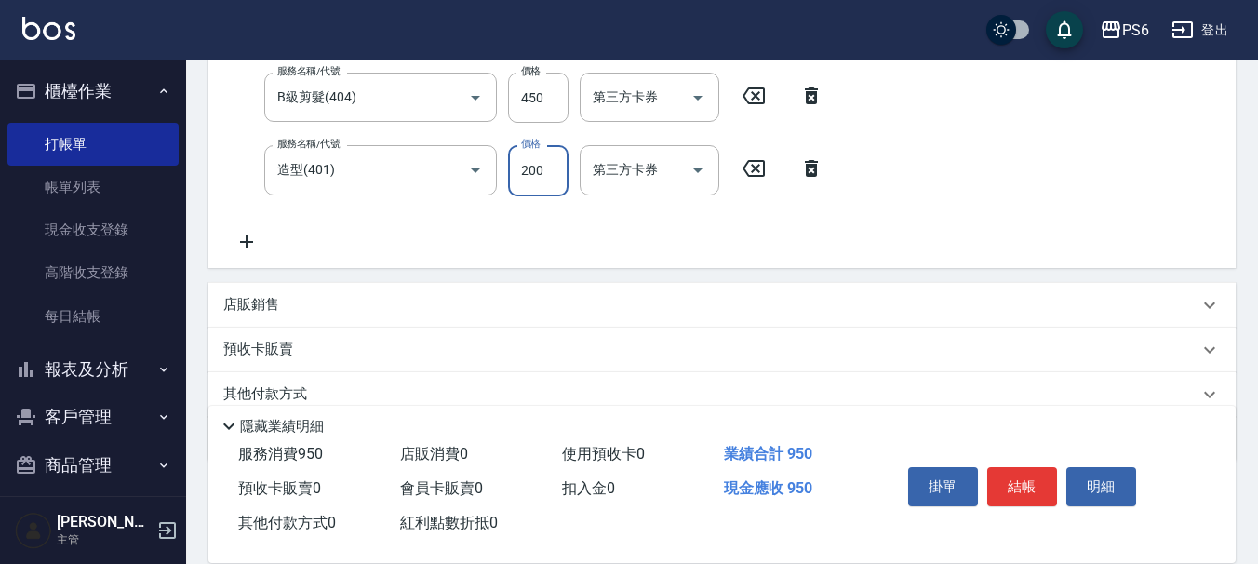
type input "200"
click at [248, 246] on icon at bounding box center [246, 242] width 47 height 22
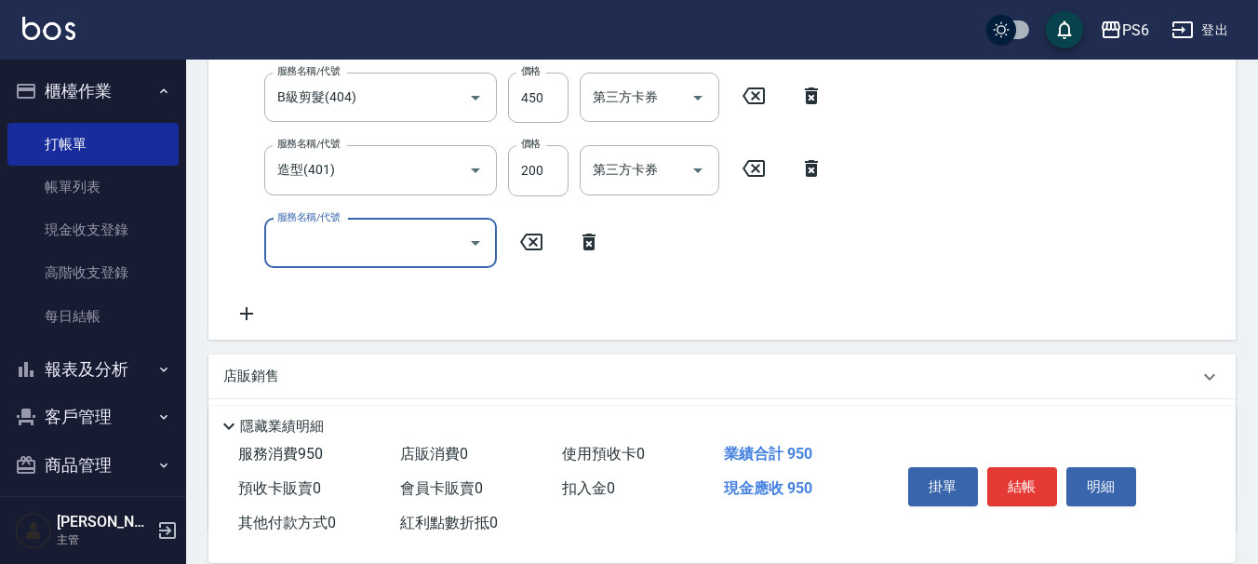
click at [316, 242] on input "服務名稱/代號" at bounding box center [367, 243] width 188 height 33
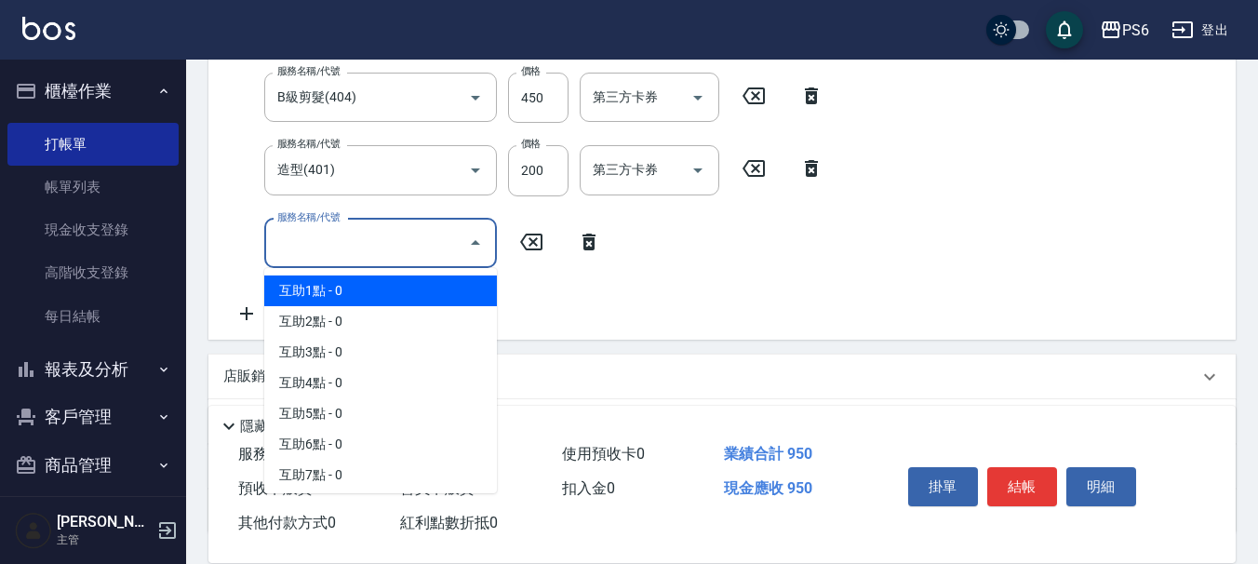
click at [333, 284] on span "互助1點 - 0" at bounding box center [380, 290] width 233 height 31
type input "互助1點(1)"
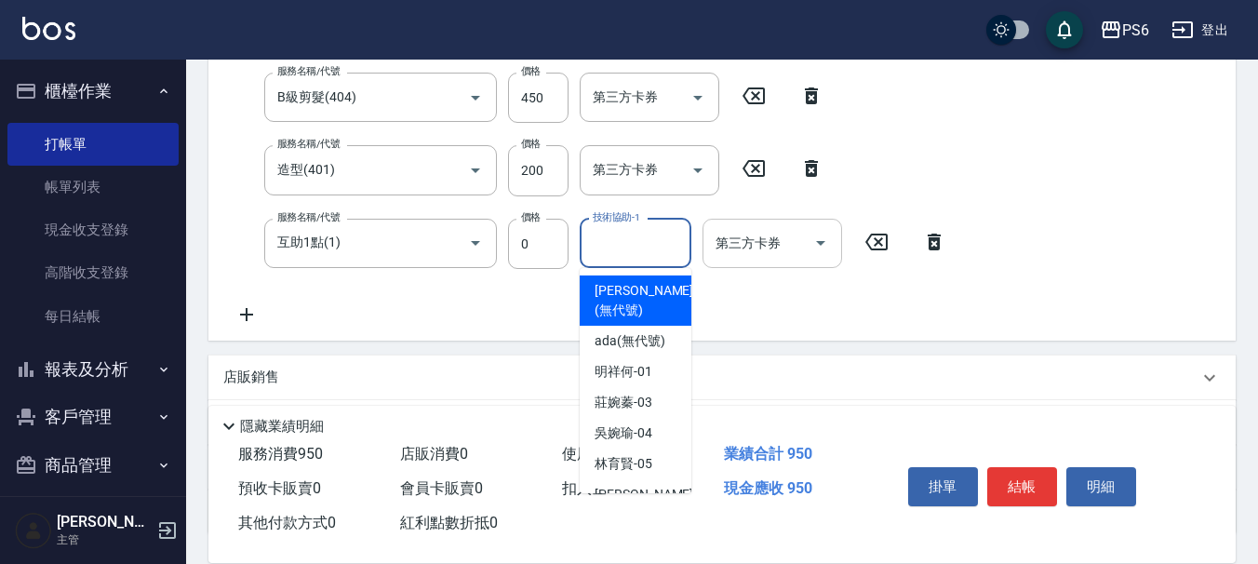
click at [636, 258] on input "技術協助-1" at bounding box center [635, 243] width 95 height 33
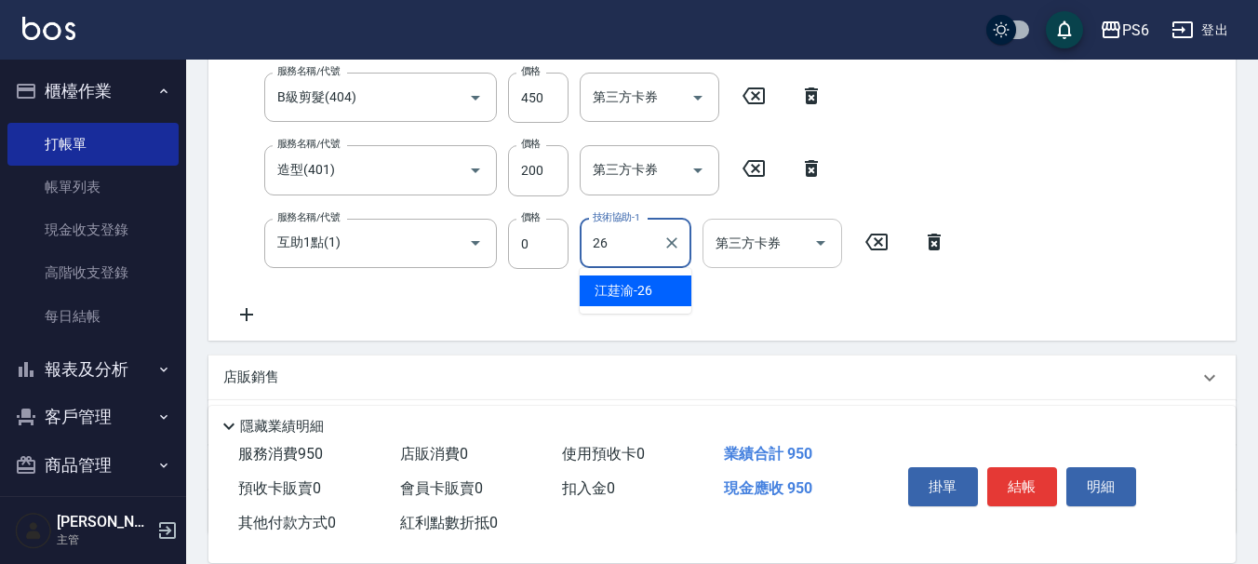
type input "[PERSON_NAME]-26"
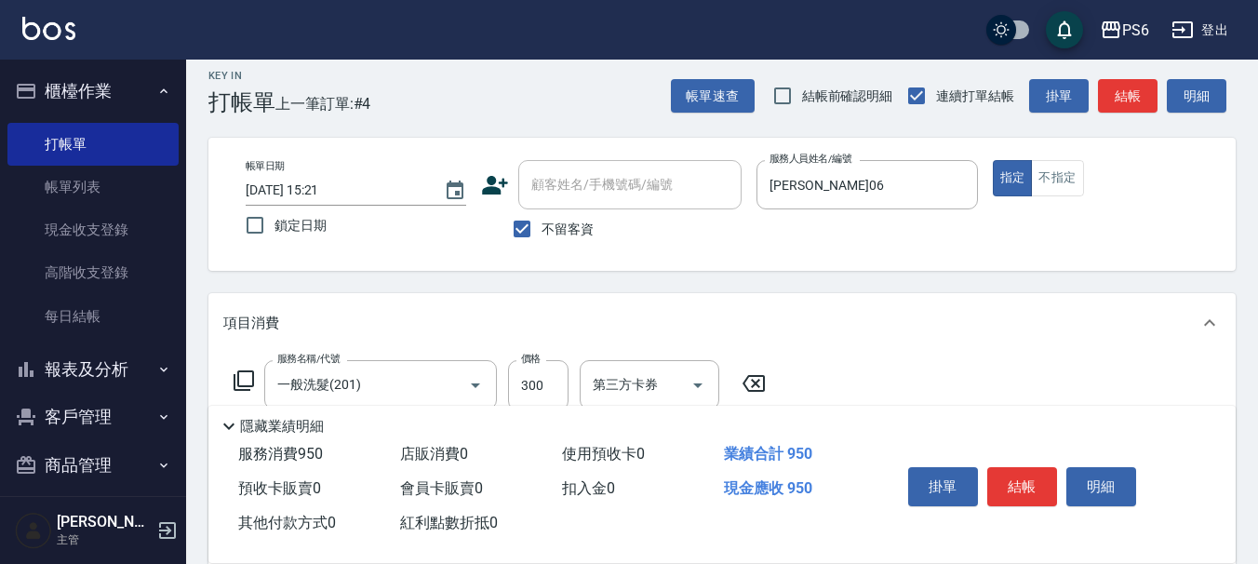
scroll to position [0, 0]
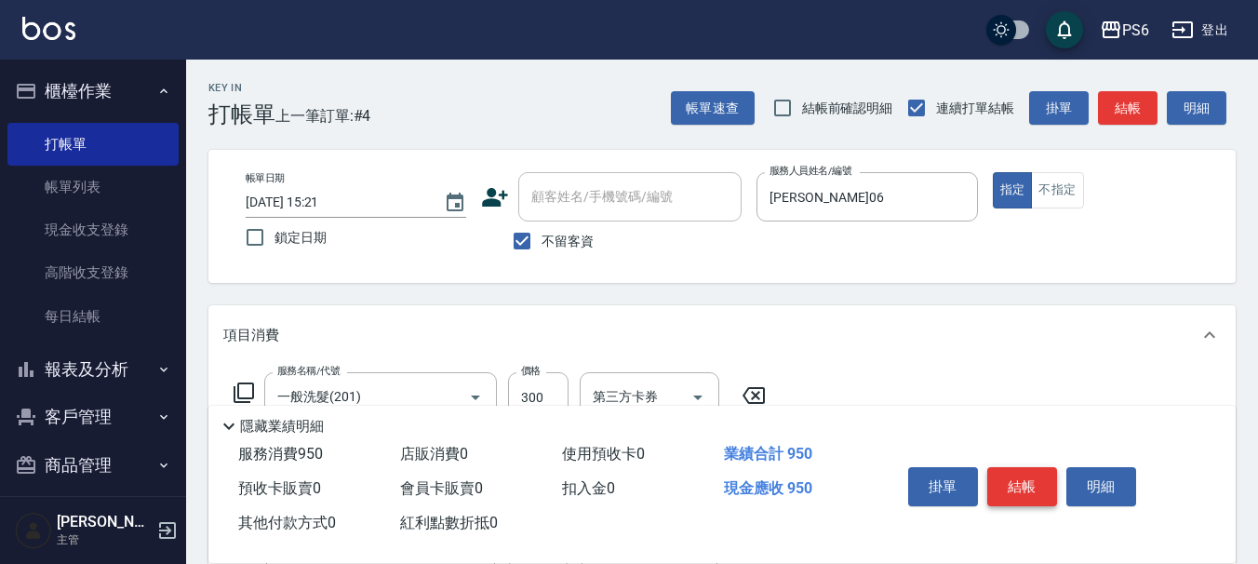
click at [1014, 486] on button "結帳" at bounding box center [1022, 486] width 70 height 39
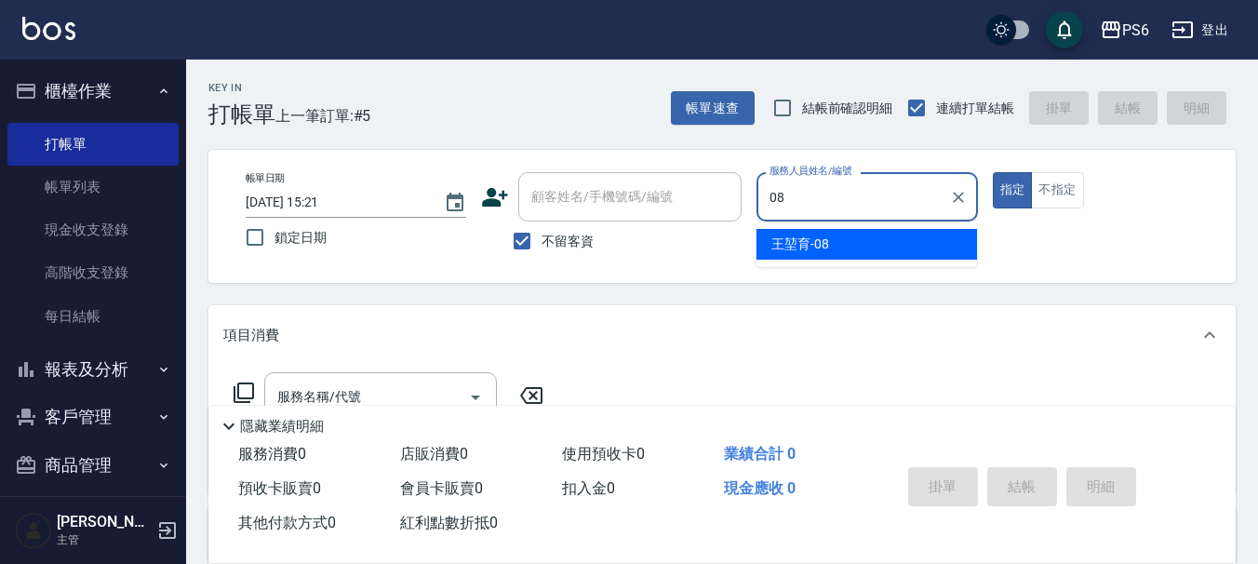
type input "[PERSON_NAME]-08"
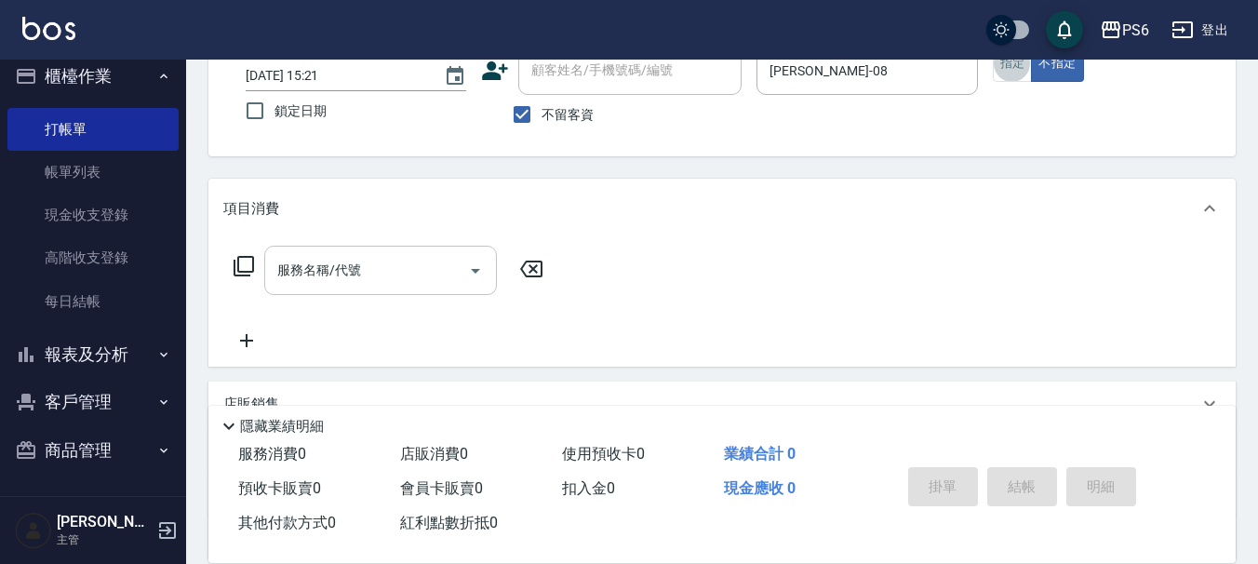
scroll to position [186, 0]
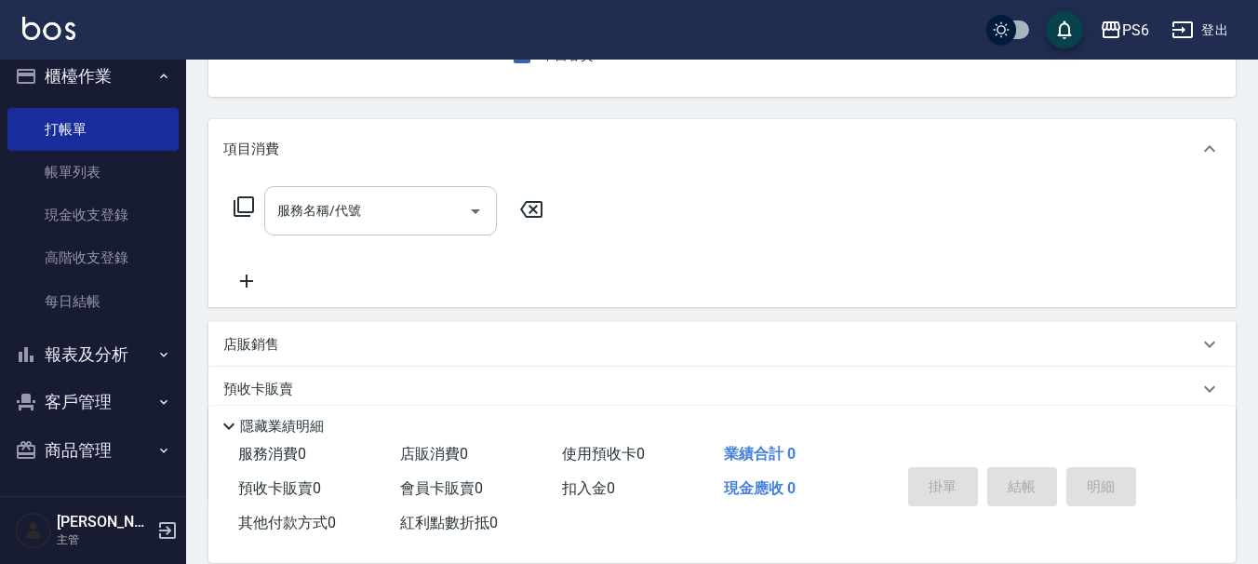
click at [379, 209] on input "服務名稱/代號" at bounding box center [367, 210] width 188 height 33
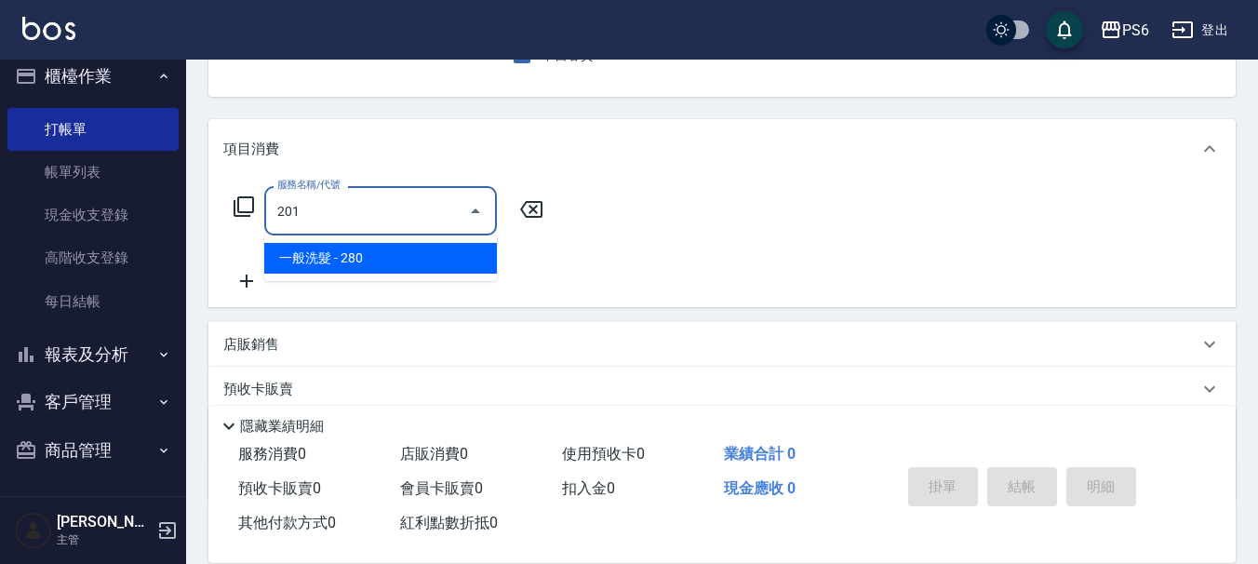
type input "一般洗髮(201)"
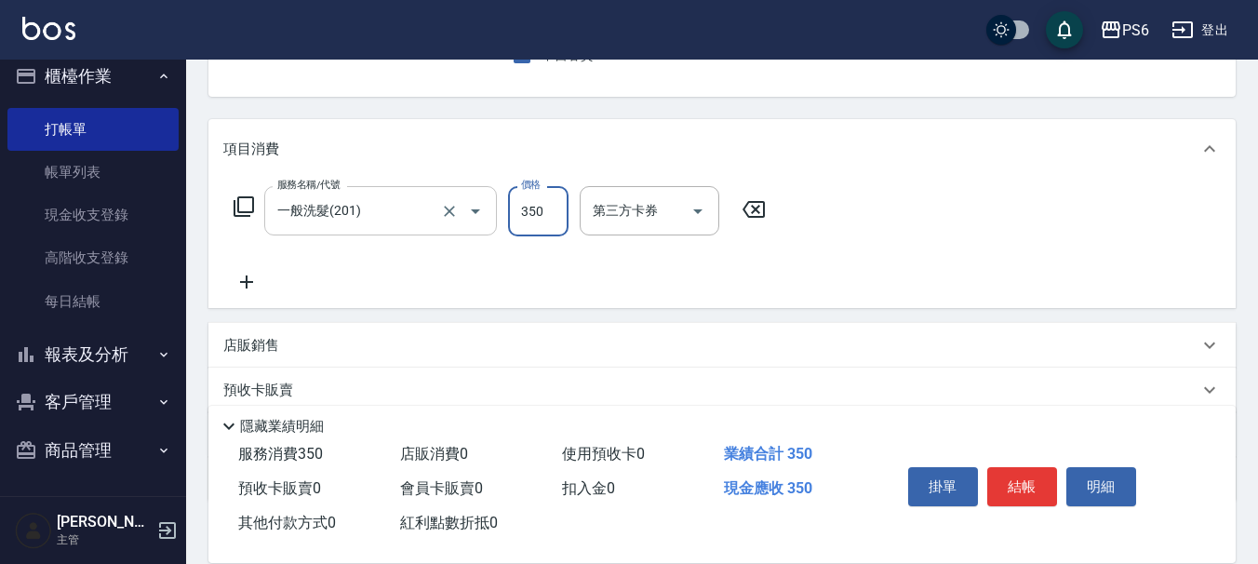
type input "350"
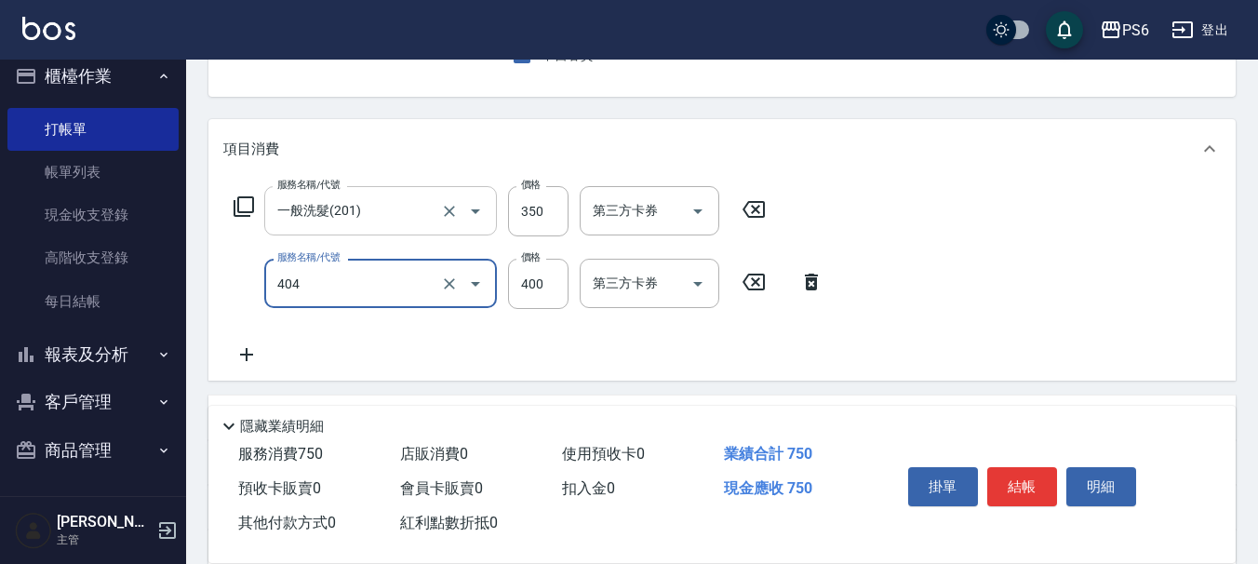
type input "B級剪髮(404)"
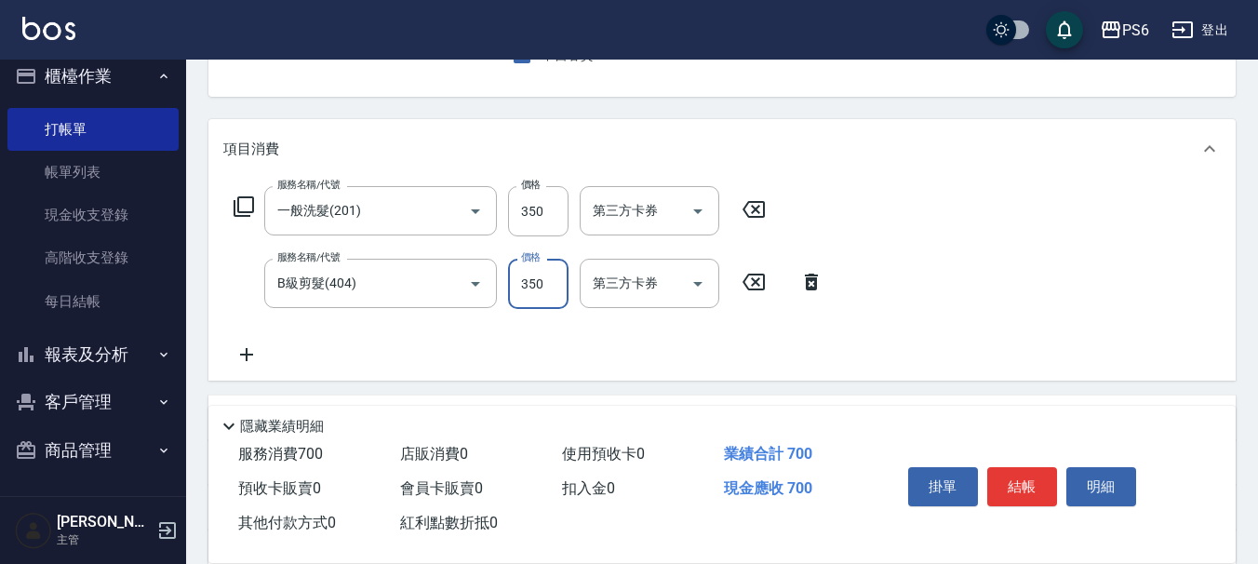
scroll to position [0, 0]
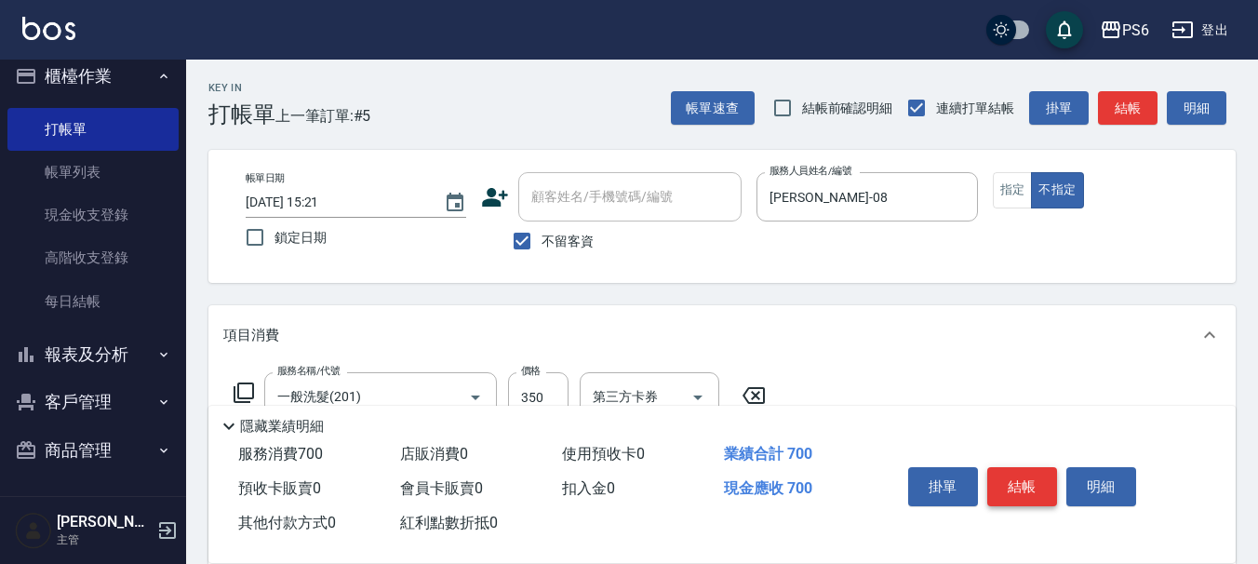
type input "350"
click at [1027, 467] on button "結帳" at bounding box center [1022, 486] width 70 height 39
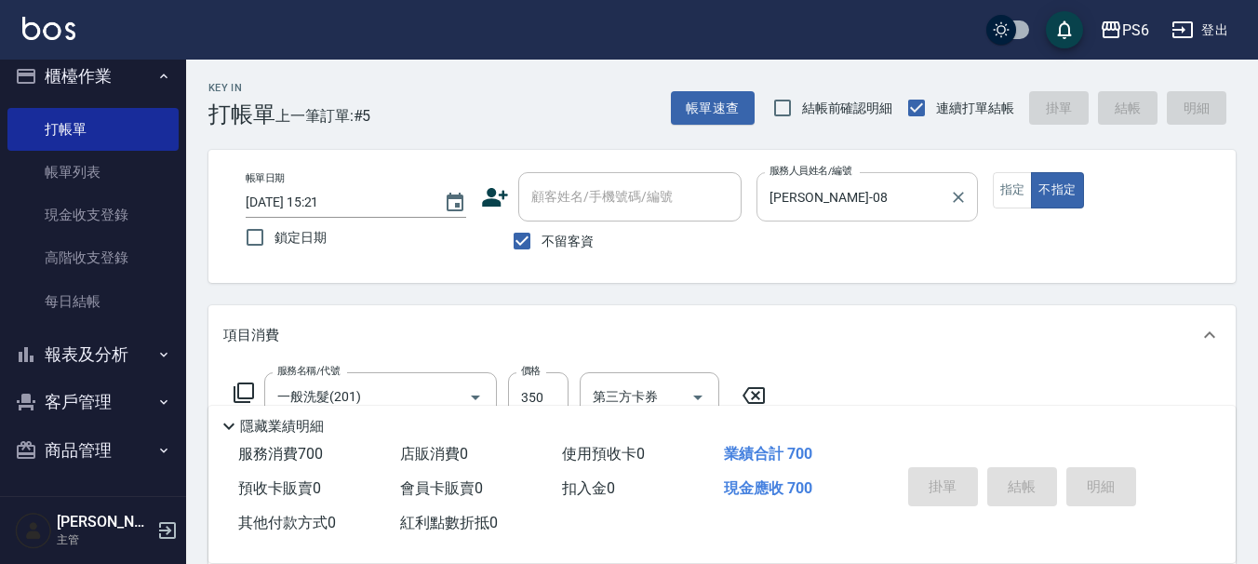
type input "[DATE] 15:22"
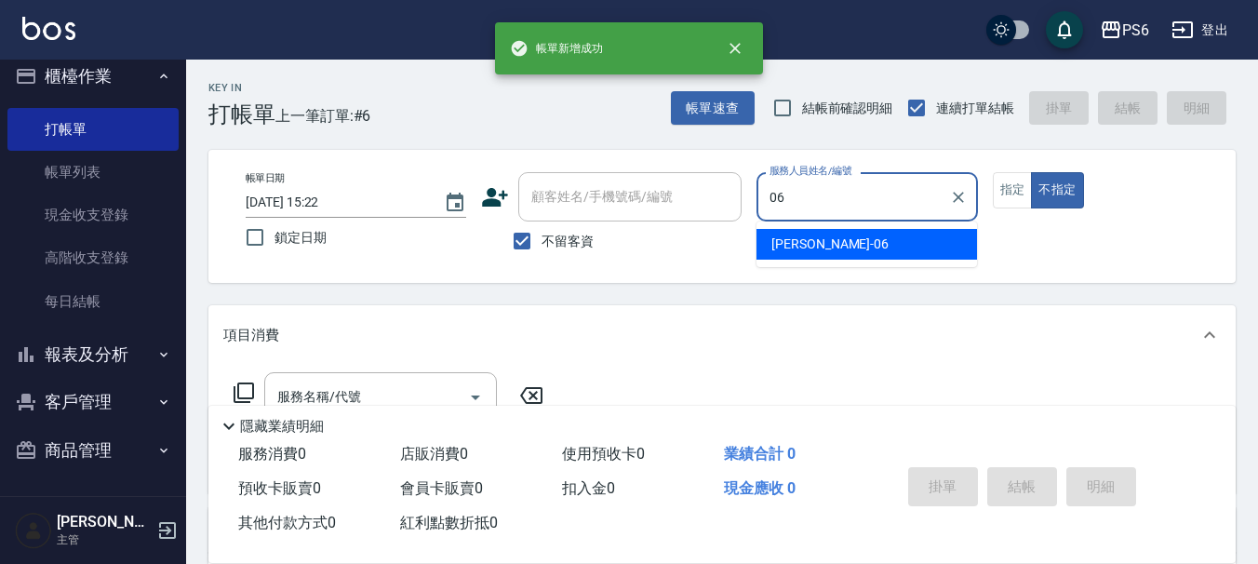
type input "[PERSON_NAME]06"
type button "false"
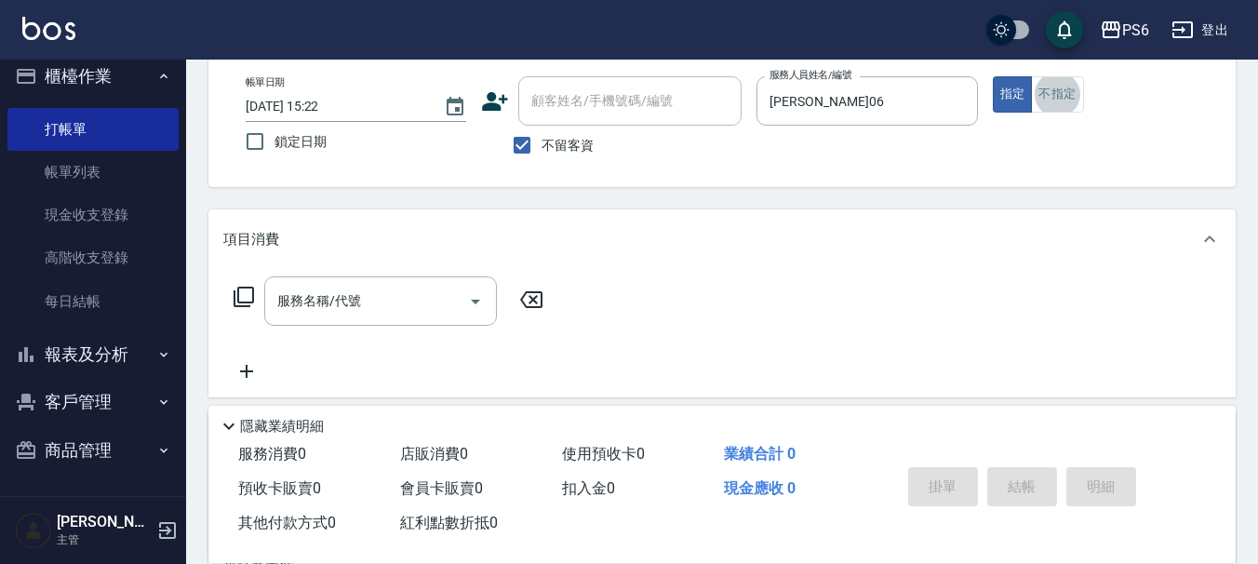
scroll to position [186, 0]
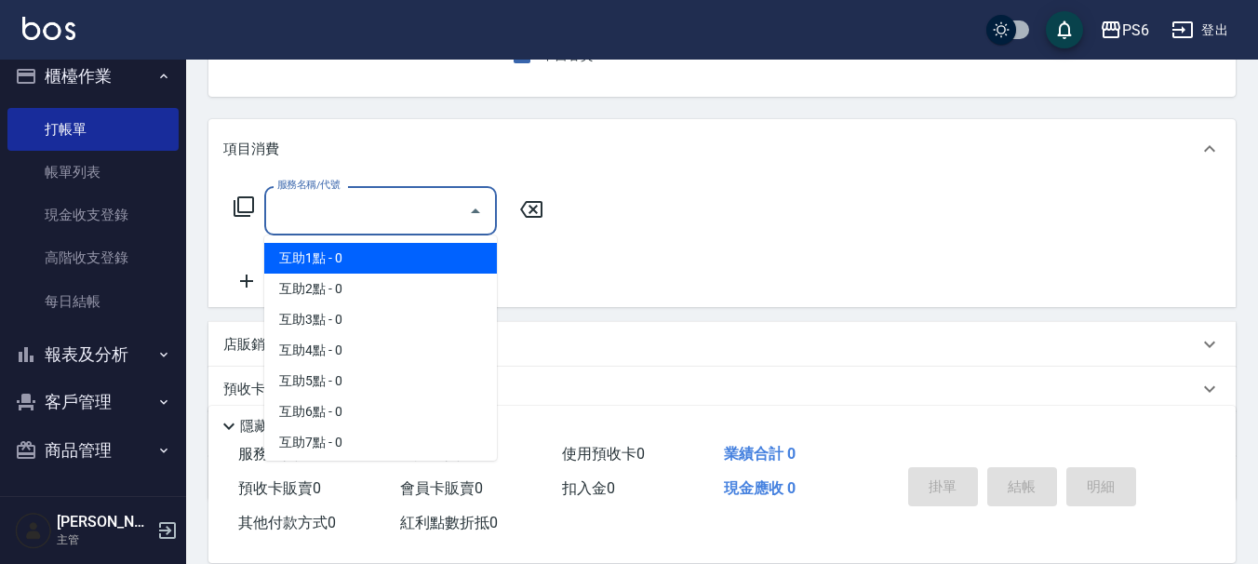
click at [373, 205] on input "服務名稱/代號" at bounding box center [367, 210] width 188 height 33
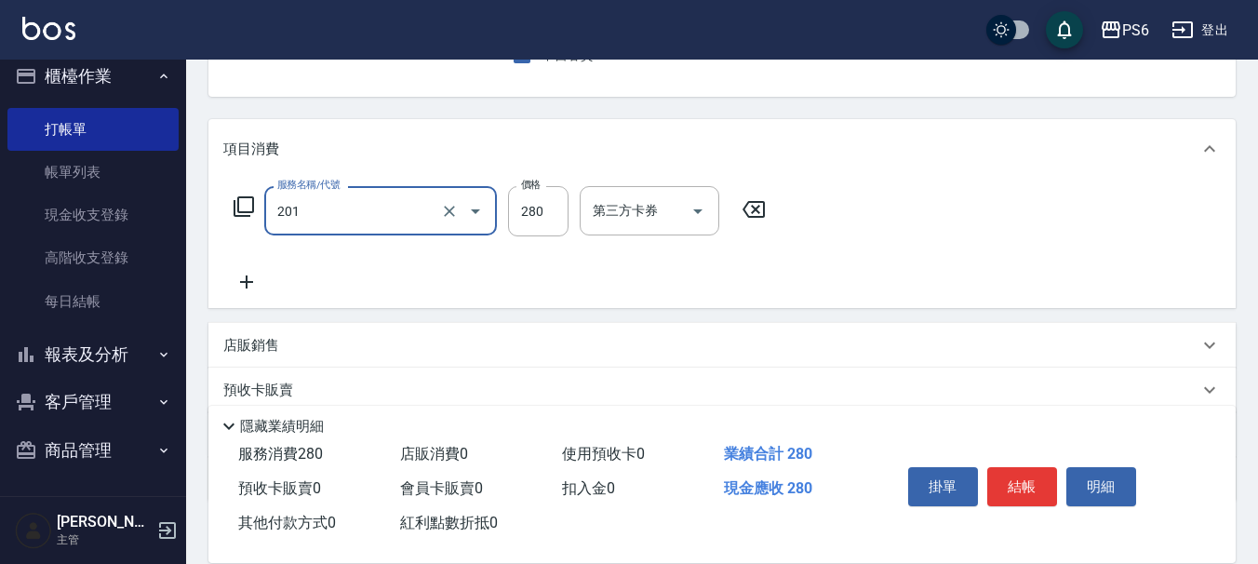
type input "一般洗髮(201)"
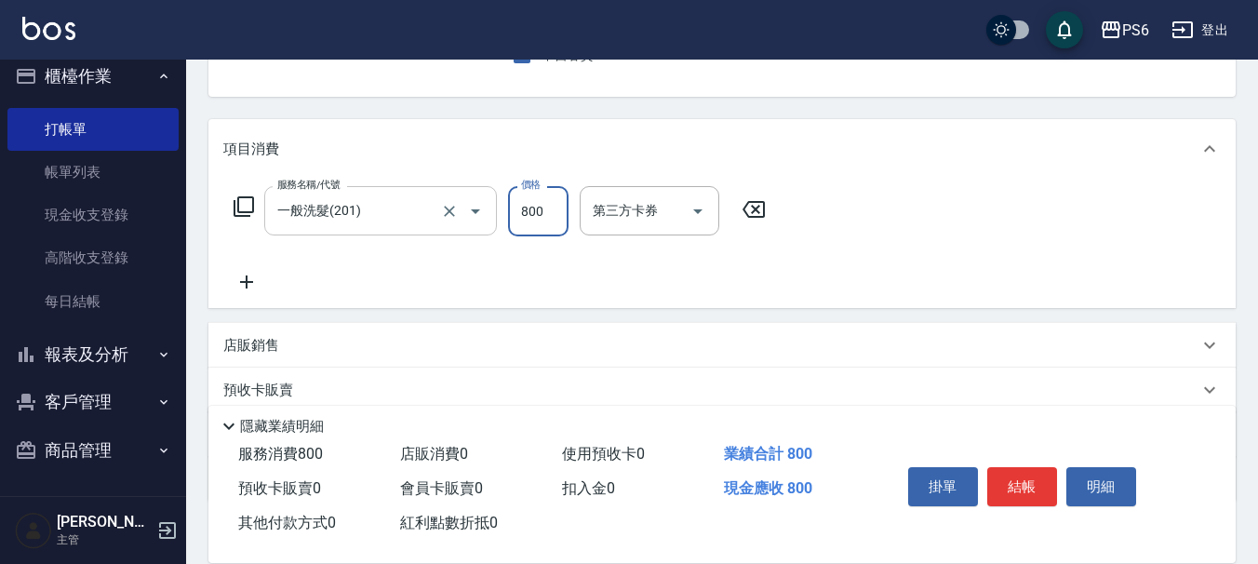
type input "800"
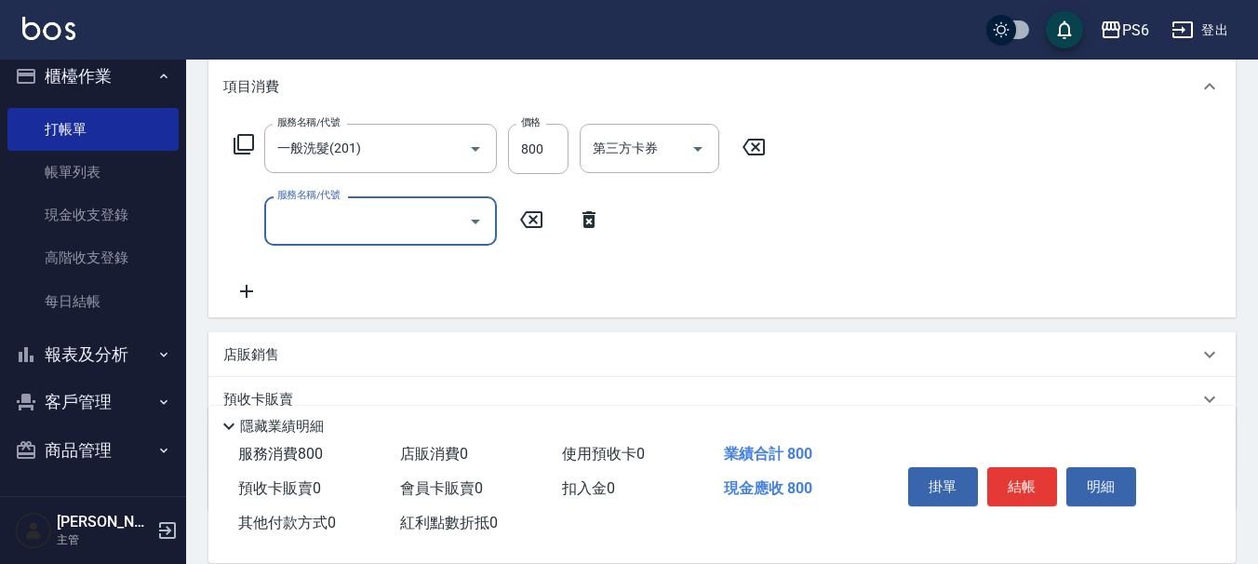
scroll to position [279, 0]
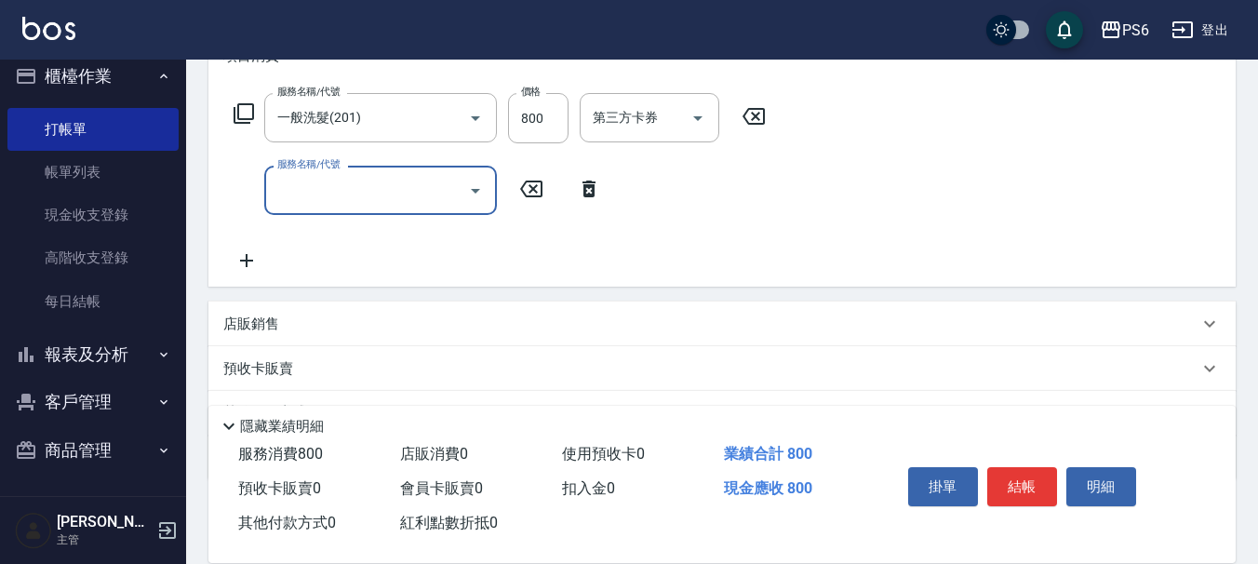
click at [320, 194] on input "服務名稱/代號" at bounding box center [367, 190] width 188 height 33
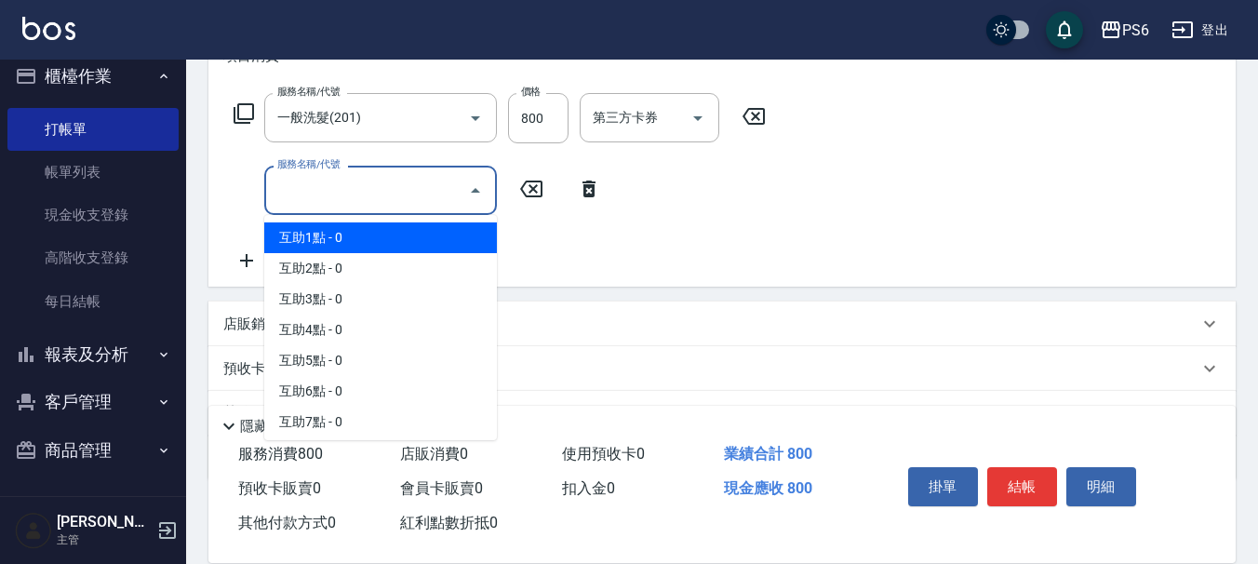
click at [354, 241] on span "互助1點 - 0" at bounding box center [380, 237] width 233 height 31
type input "互助1點(1)"
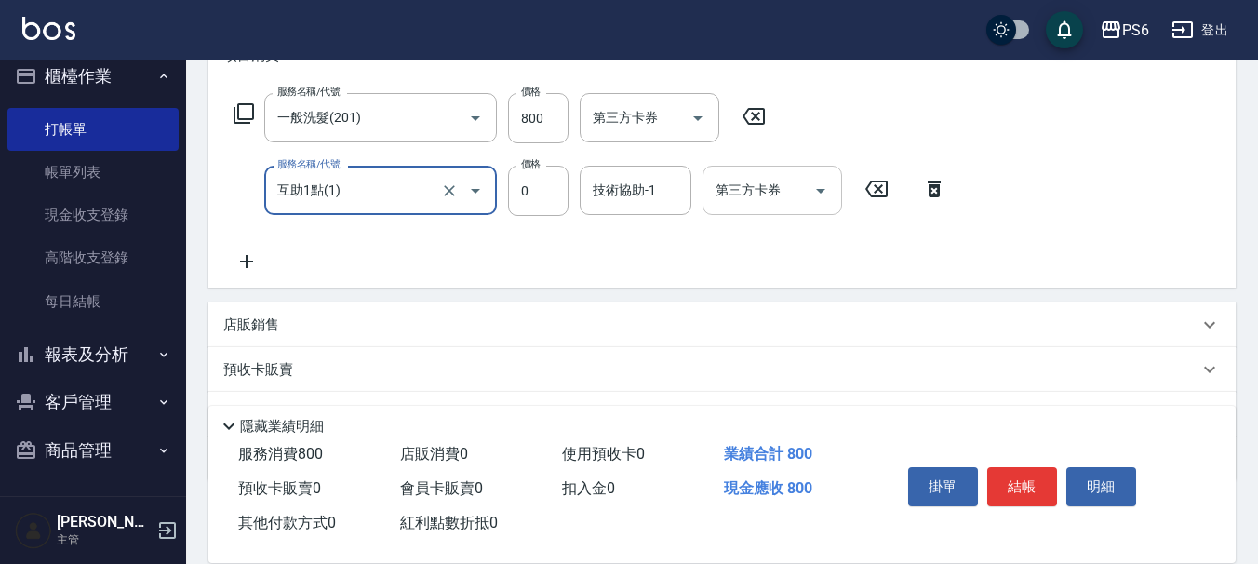
click at [650, 184] on div "技術協助-1 技術協助-1" at bounding box center [635, 190] width 112 height 49
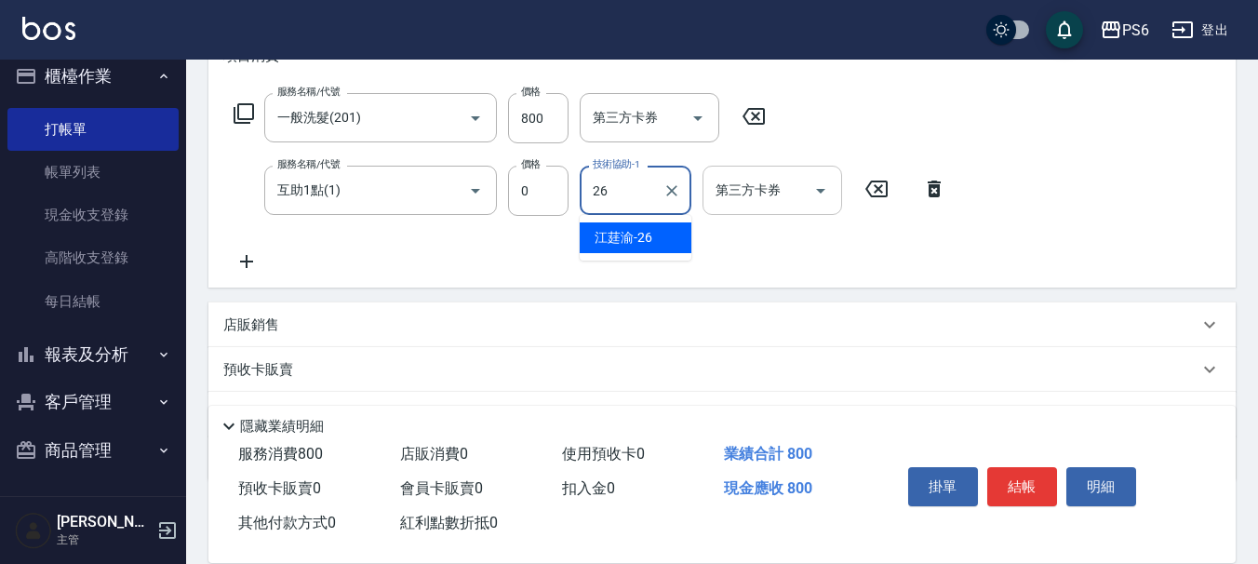
type input "[PERSON_NAME]-26"
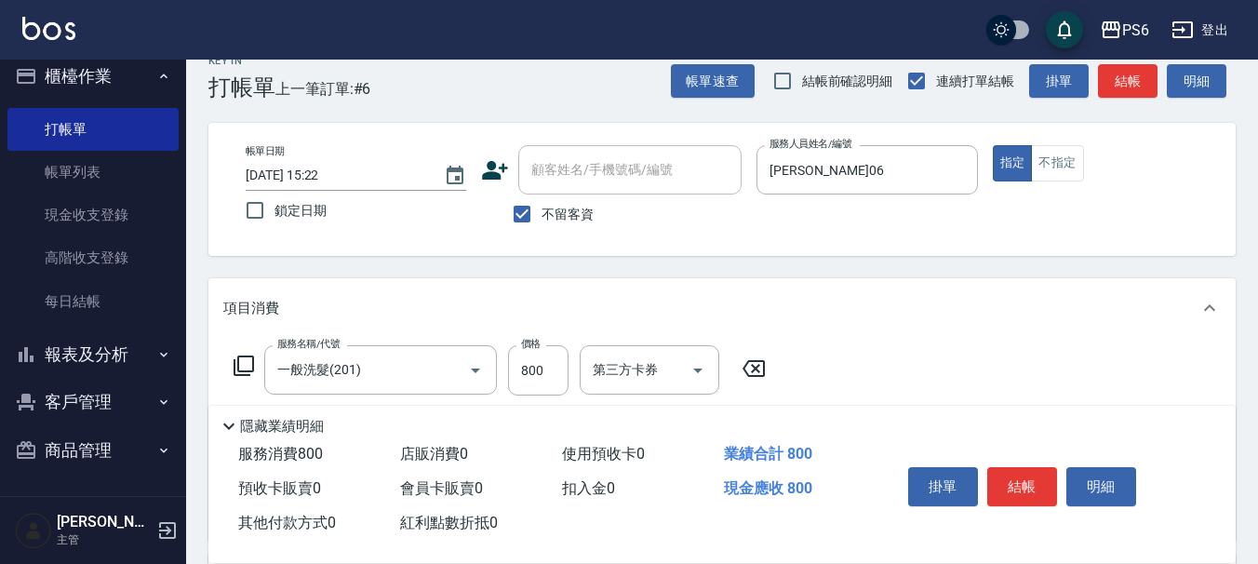
scroll to position [0, 0]
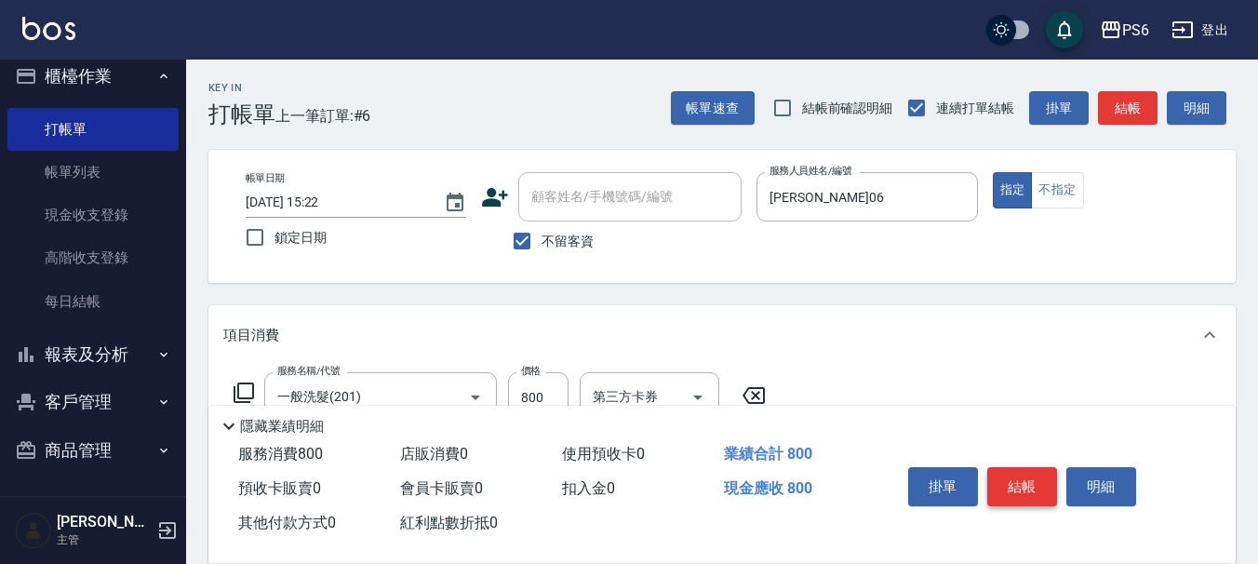
click at [1028, 478] on button "結帳" at bounding box center [1022, 486] width 70 height 39
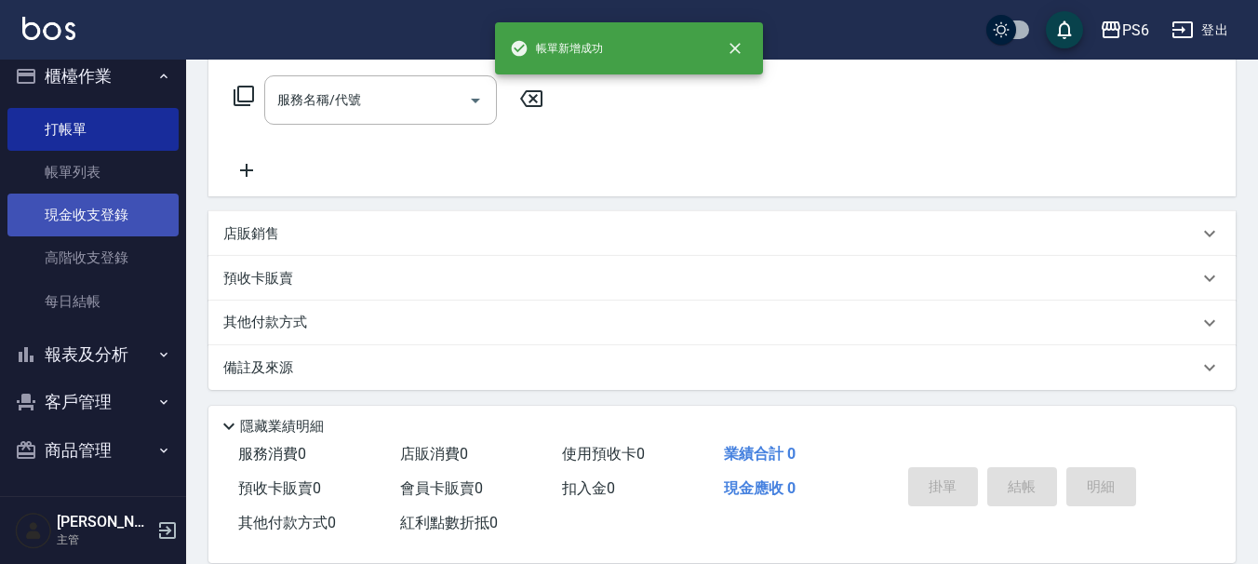
scroll to position [301, 0]
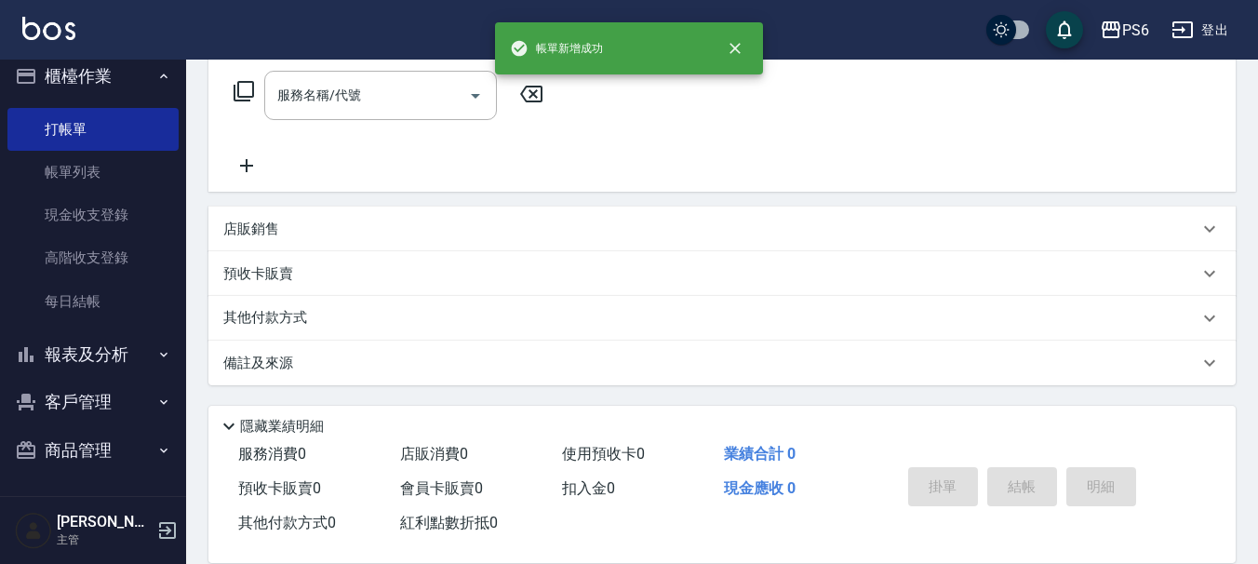
click at [113, 336] on button "報表及分析" at bounding box center [92, 354] width 171 height 48
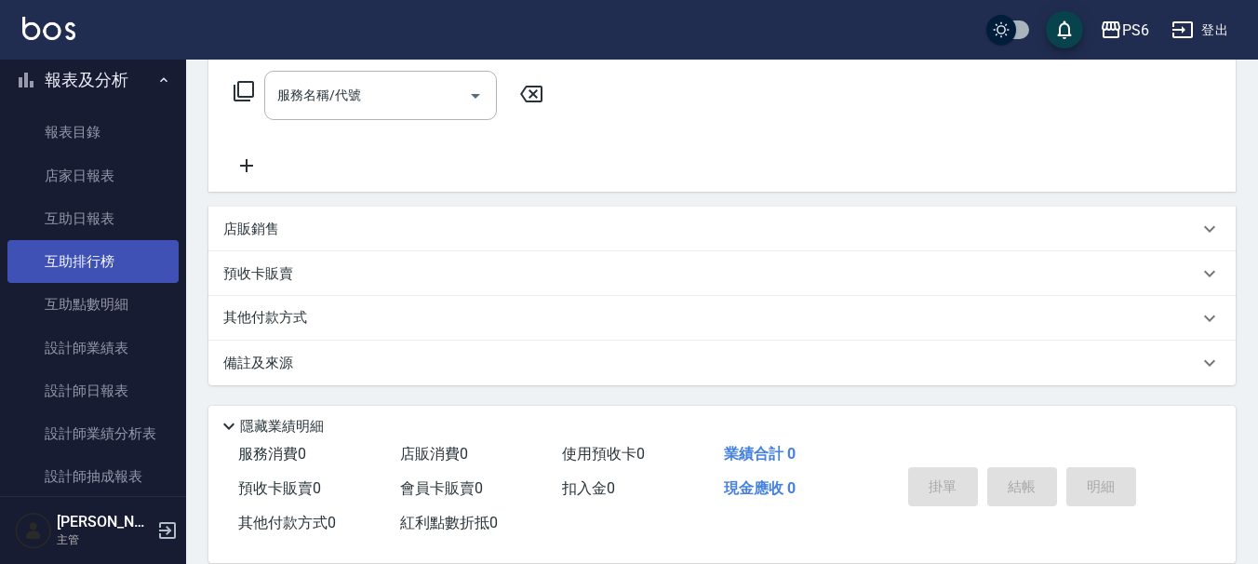
scroll to position [483, 0]
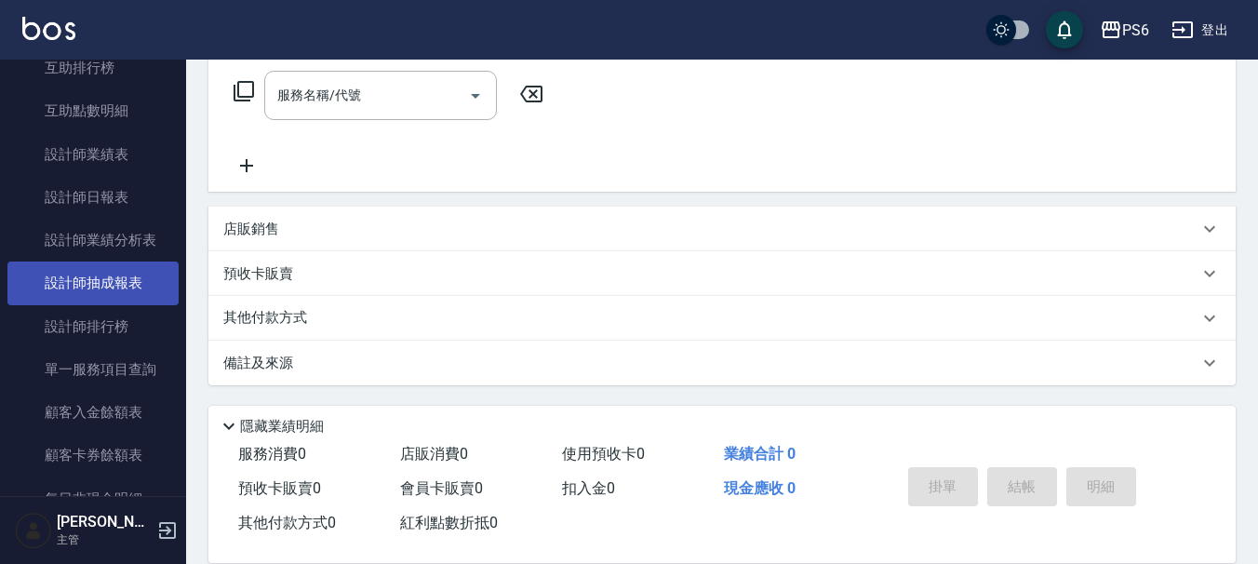
click at [96, 281] on link "設計師抽成報表" at bounding box center [92, 282] width 171 height 43
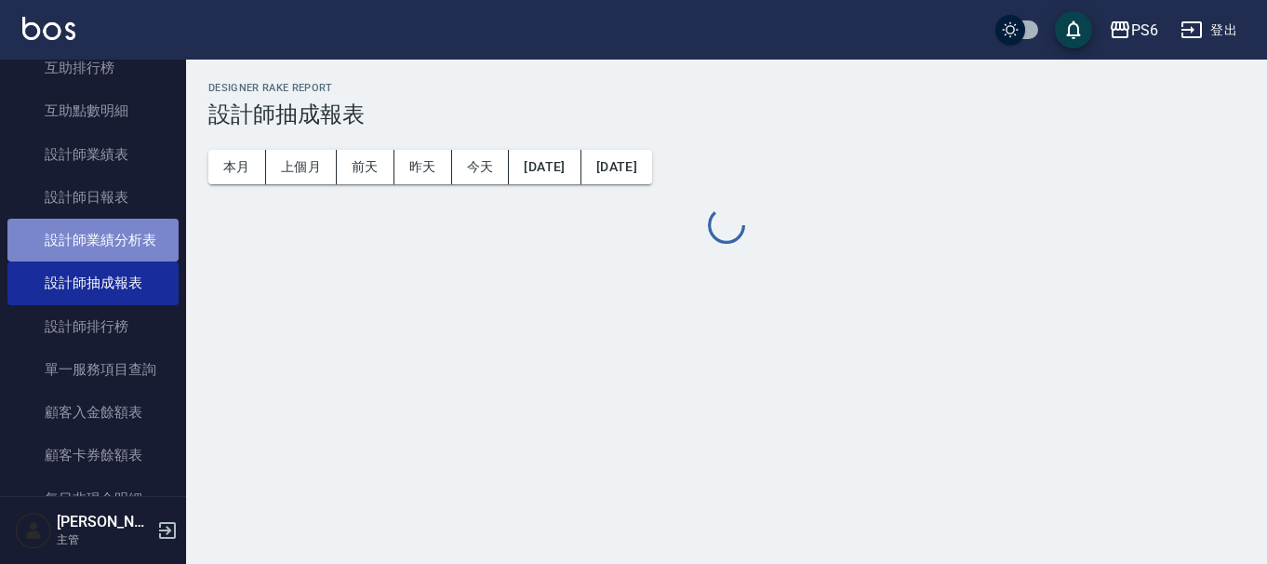
click at [122, 250] on link "設計師業績分析表" at bounding box center [92, 240] width 171 height 43
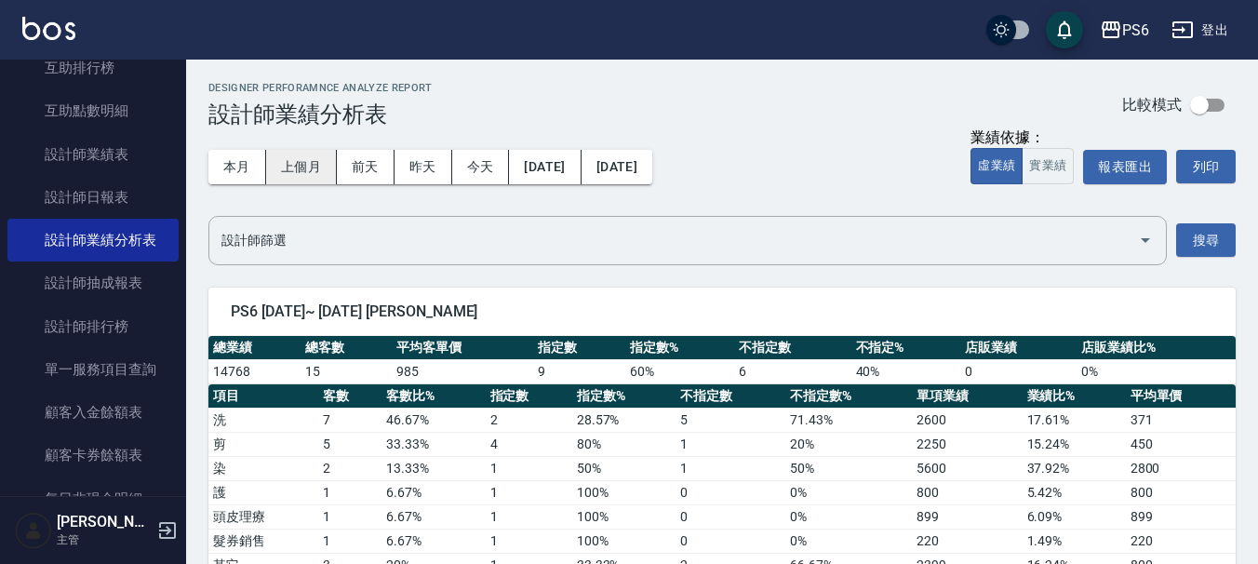
click at [325, 174] on button "上個月" at bounding box center [301, 167] width 71 height 34
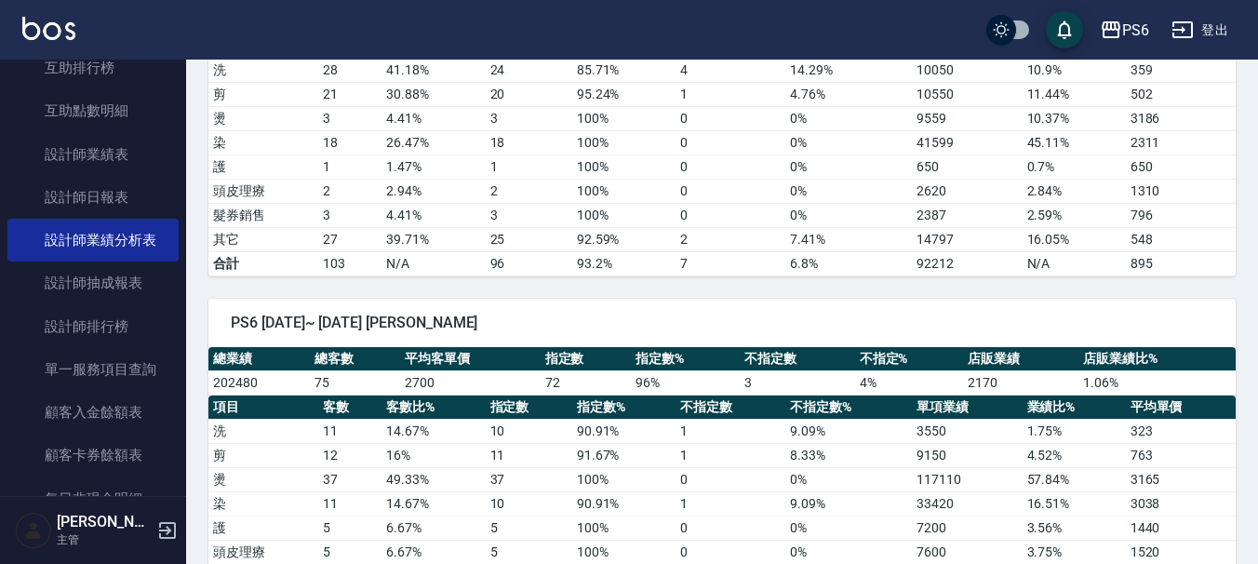
scroll to position [465, 0]
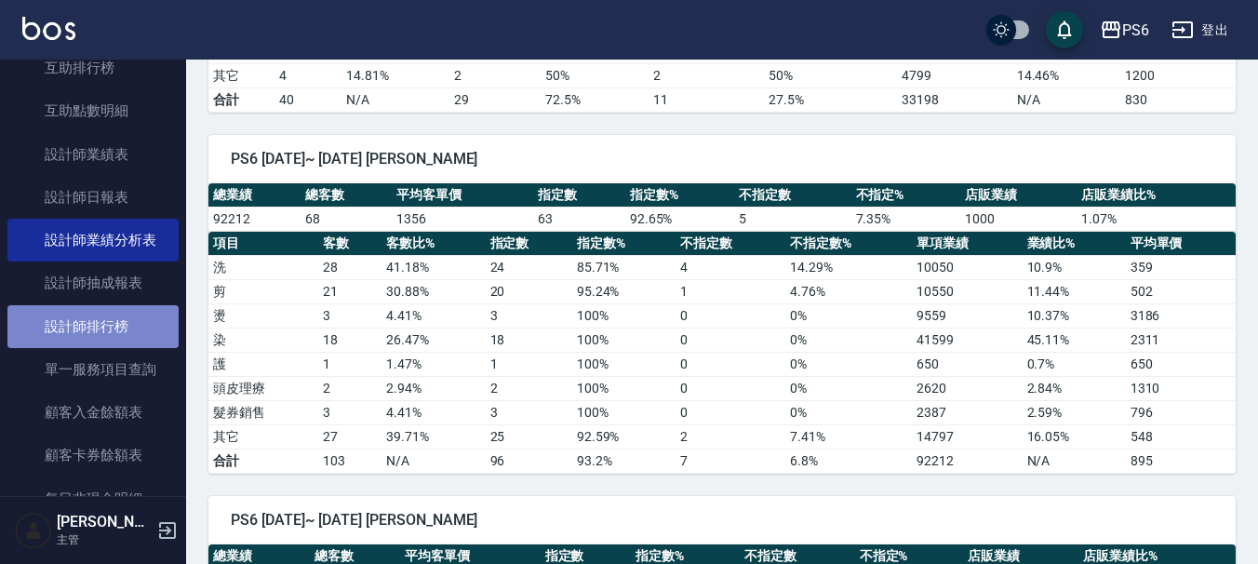
click at [112, 321] on link "設計師排行榜" at bounding box center [92, 326] width 171 height 43
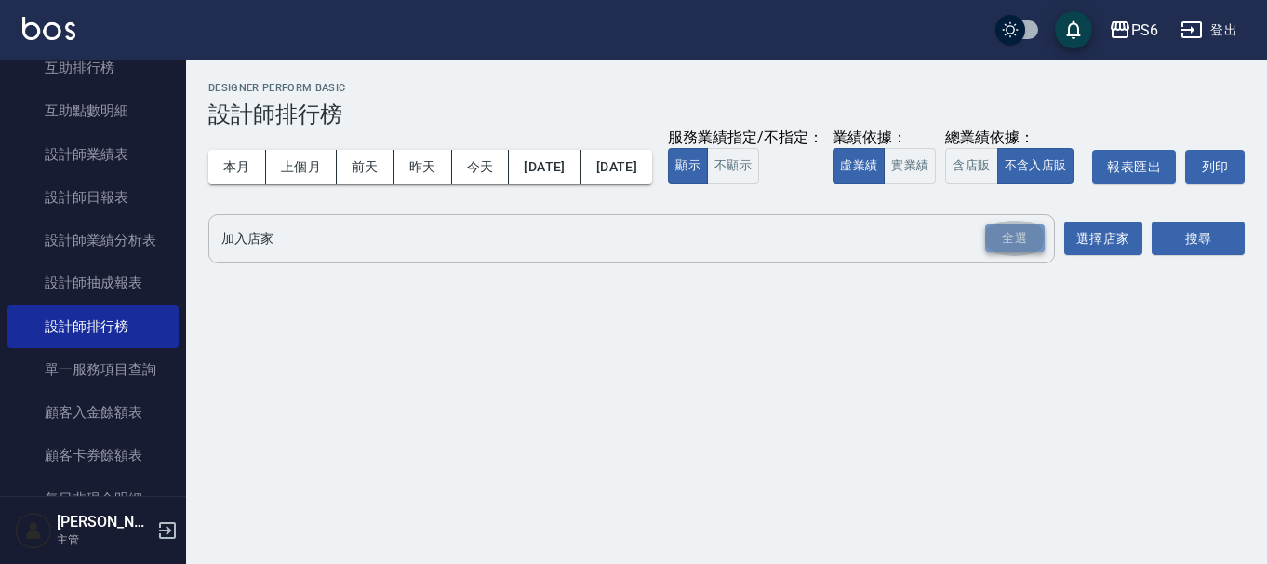
click at [1028, 253] on div "全選" at bounding box center [1015, 238] width 60 height 29
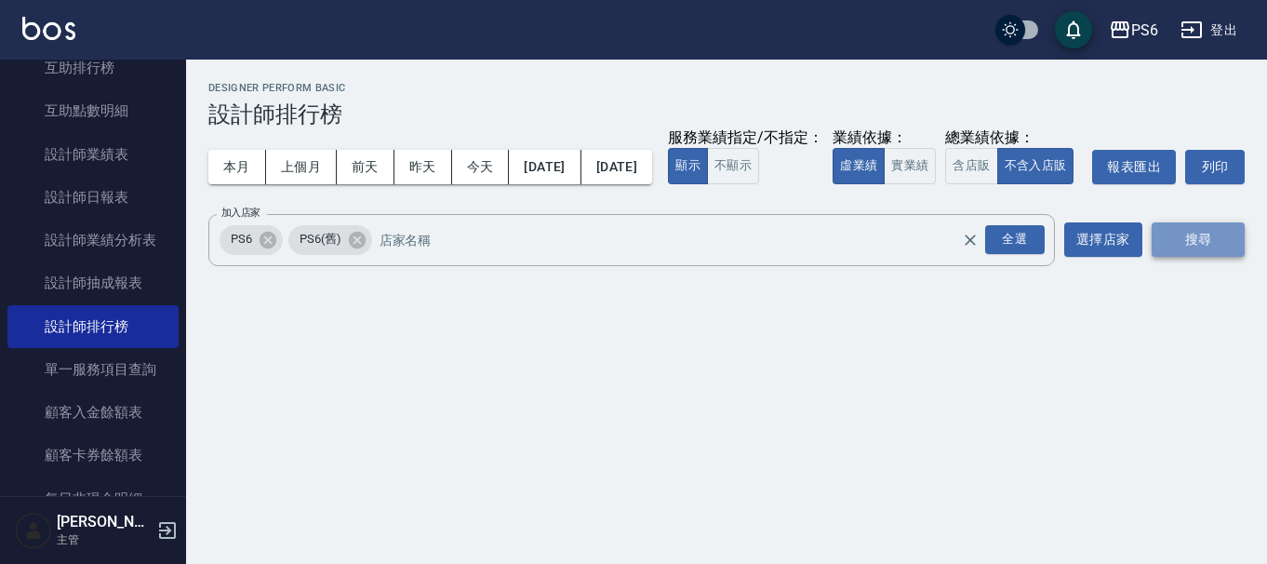
click at [1224, 257] on button "搜尋" at bounding box center [1198, 239] width 93 height 34
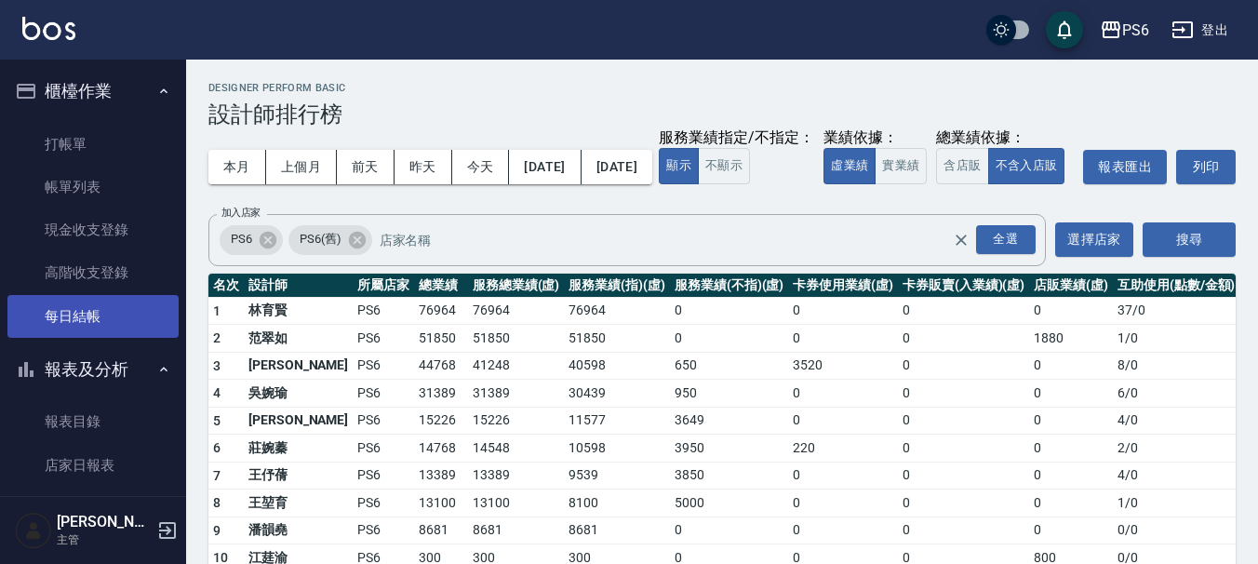
click at [105, 324] on link "每日結帳" at bounding box center [92, 316] width 171 height 43
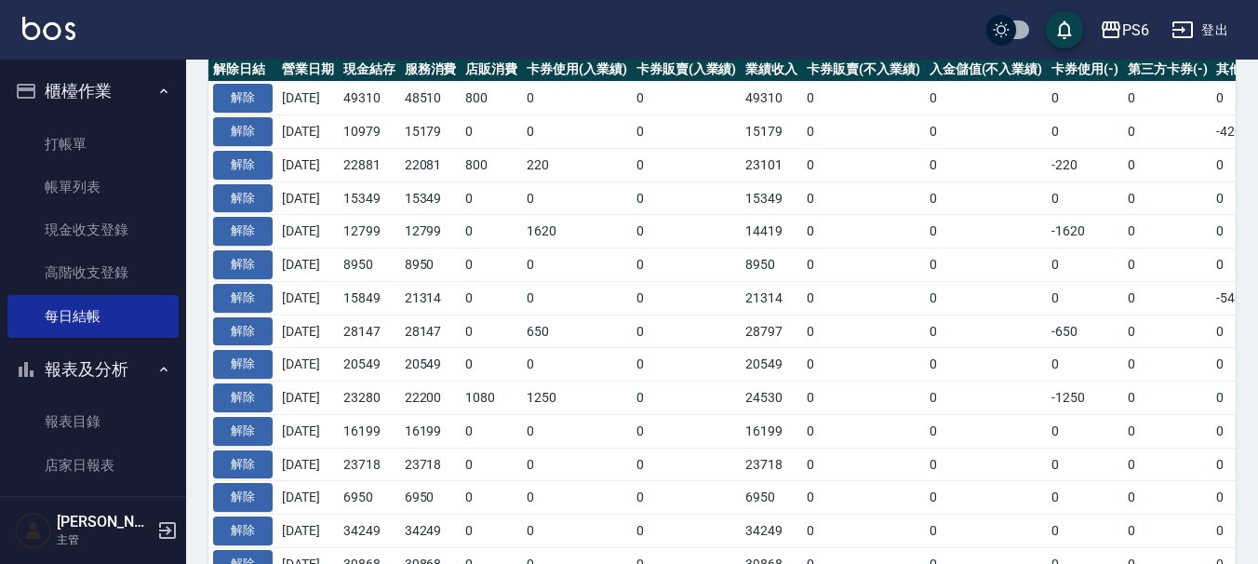
scroll to position [465, 0]
